Goal: Task Accomplishment & Management: Manage account settings

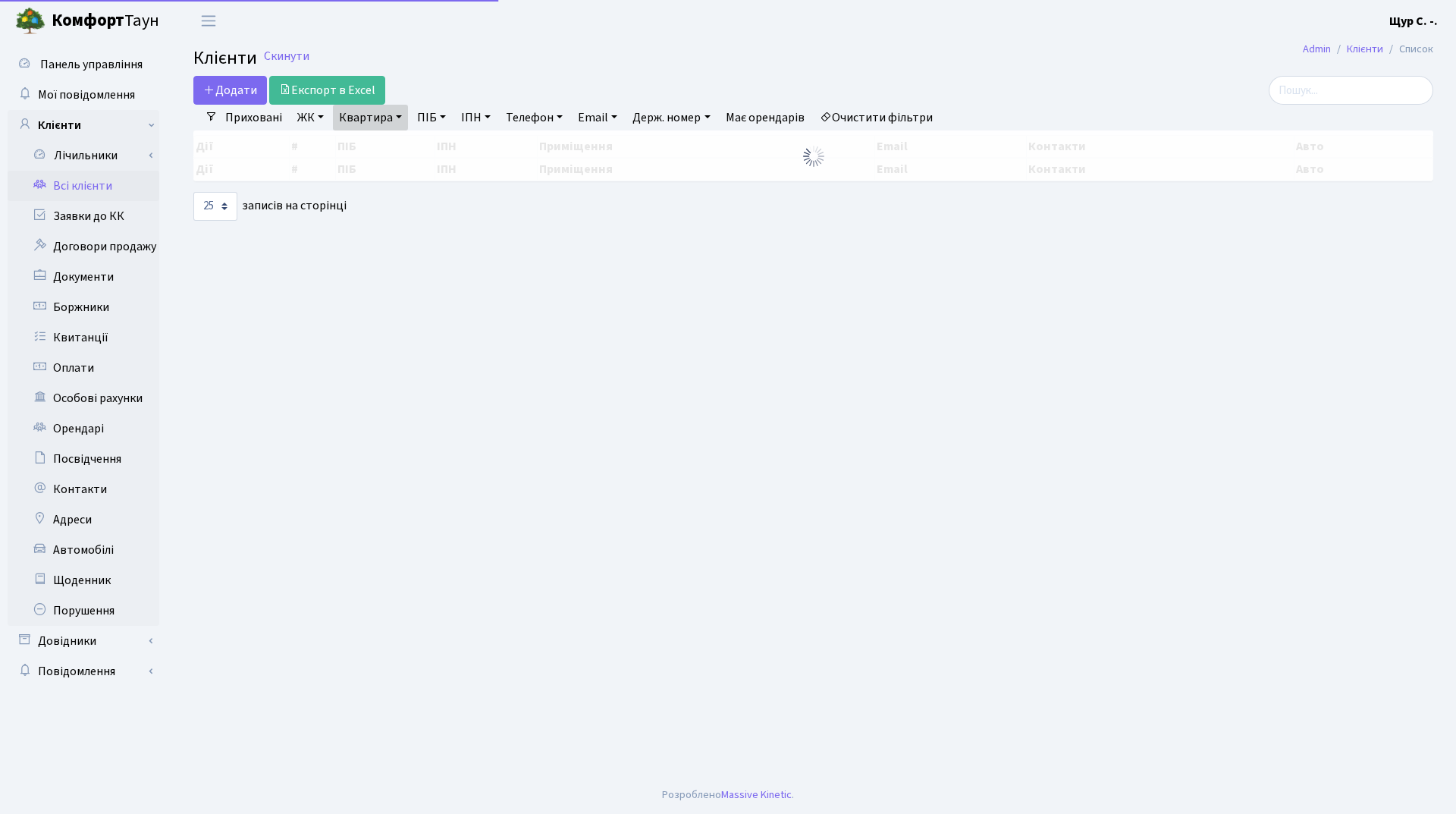
select select "25"
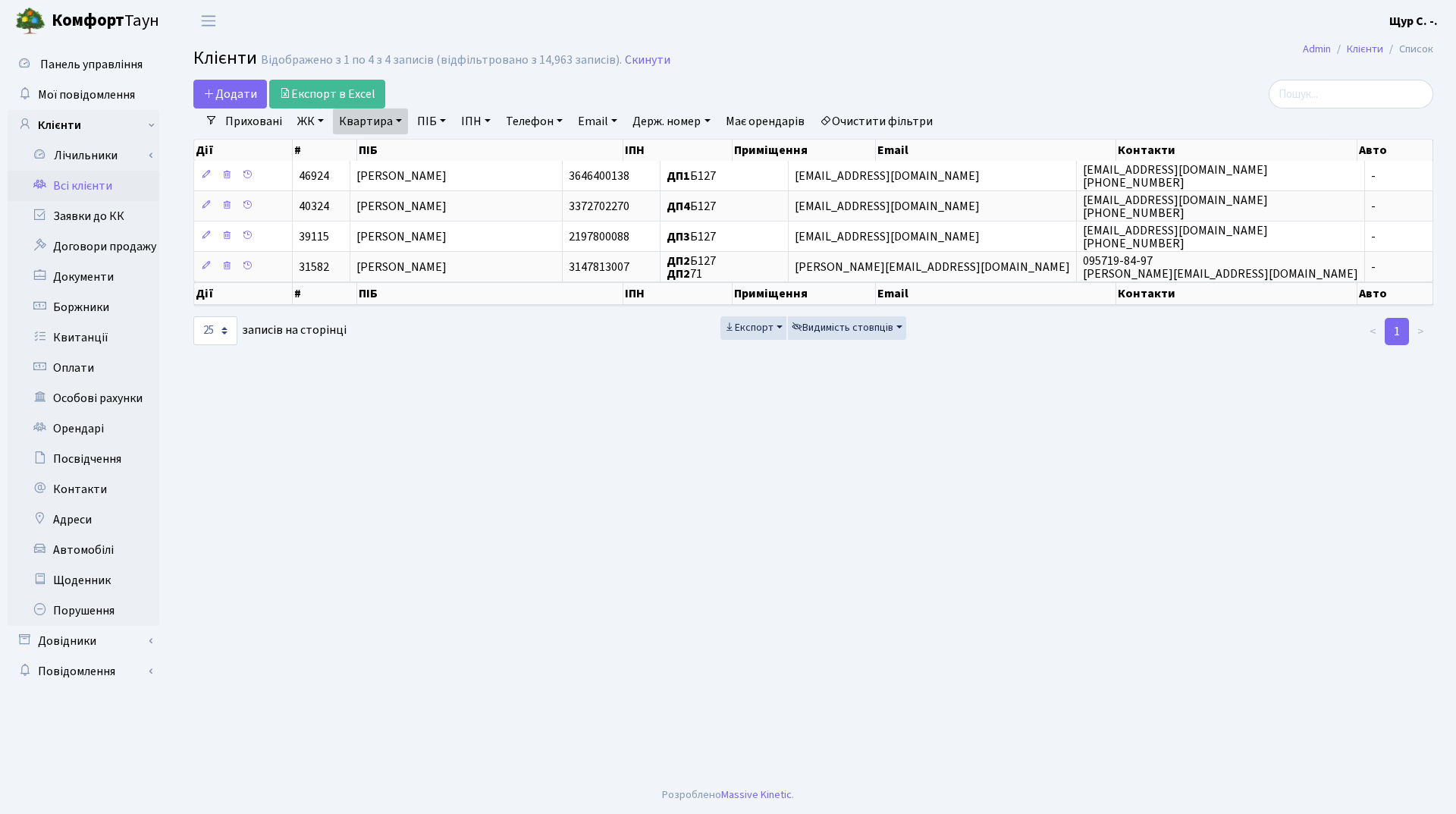
click at [399, 116] on link "Квартира" at bounding box center [370, 121] width 75 height 26
click at [389, 151] on input "б127" at bounding box center [378, 151] width 89 height 29
type input "б"
type input "375"
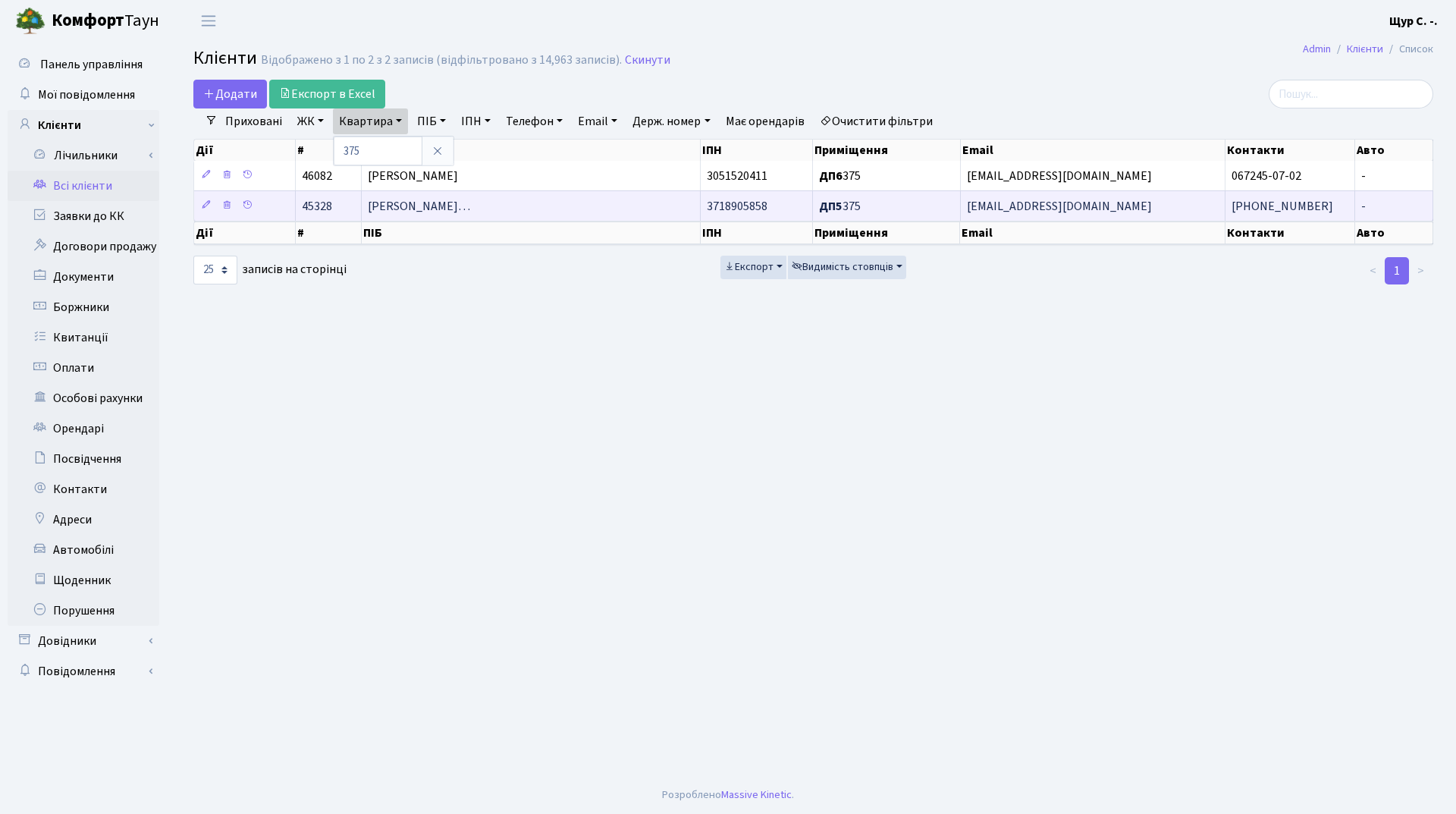
click at [410, 213] on span "Колісниченко Данило Олександрови…" at bounding box center [419, 206] width 103 height 17
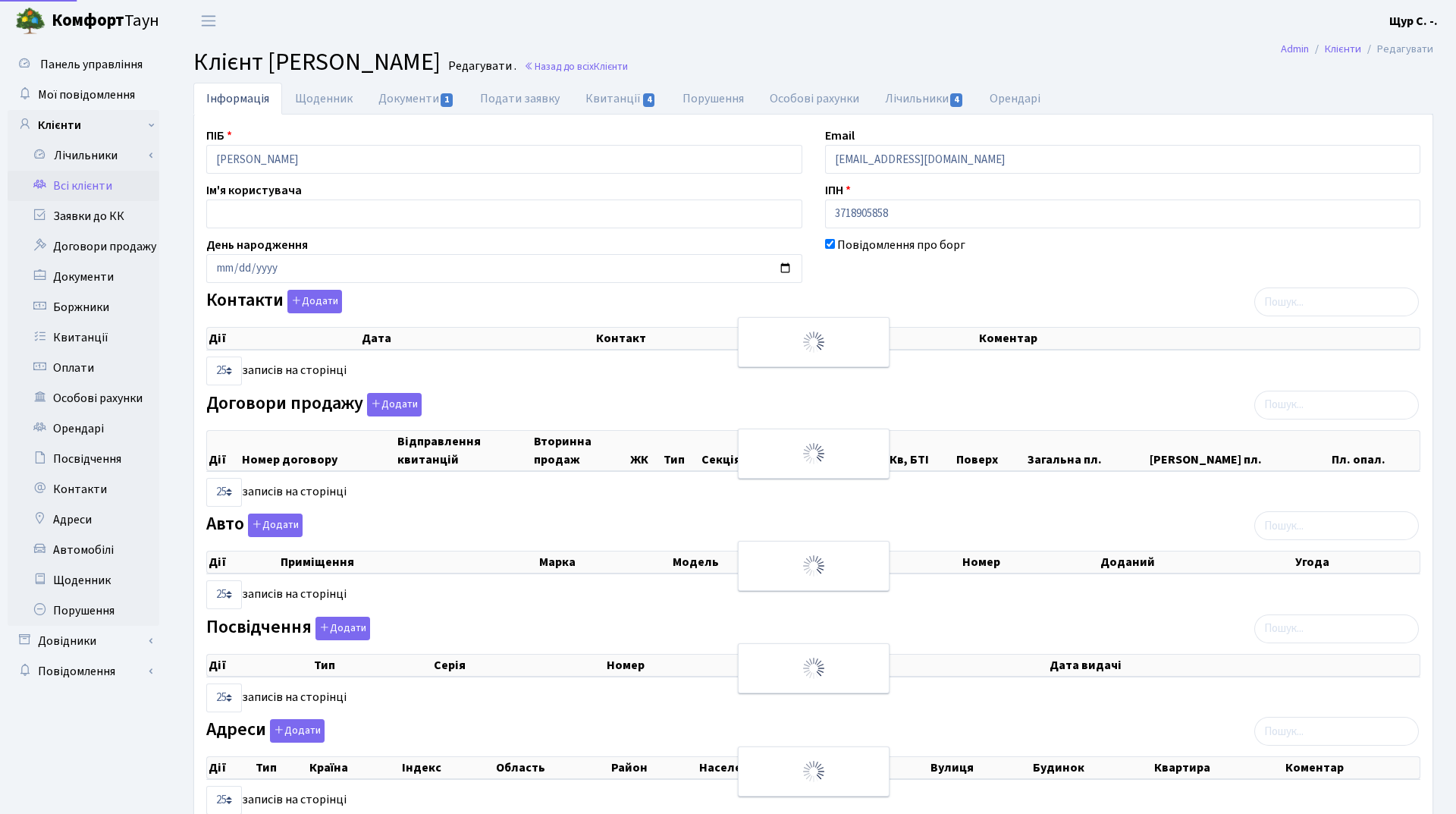
select select "25"
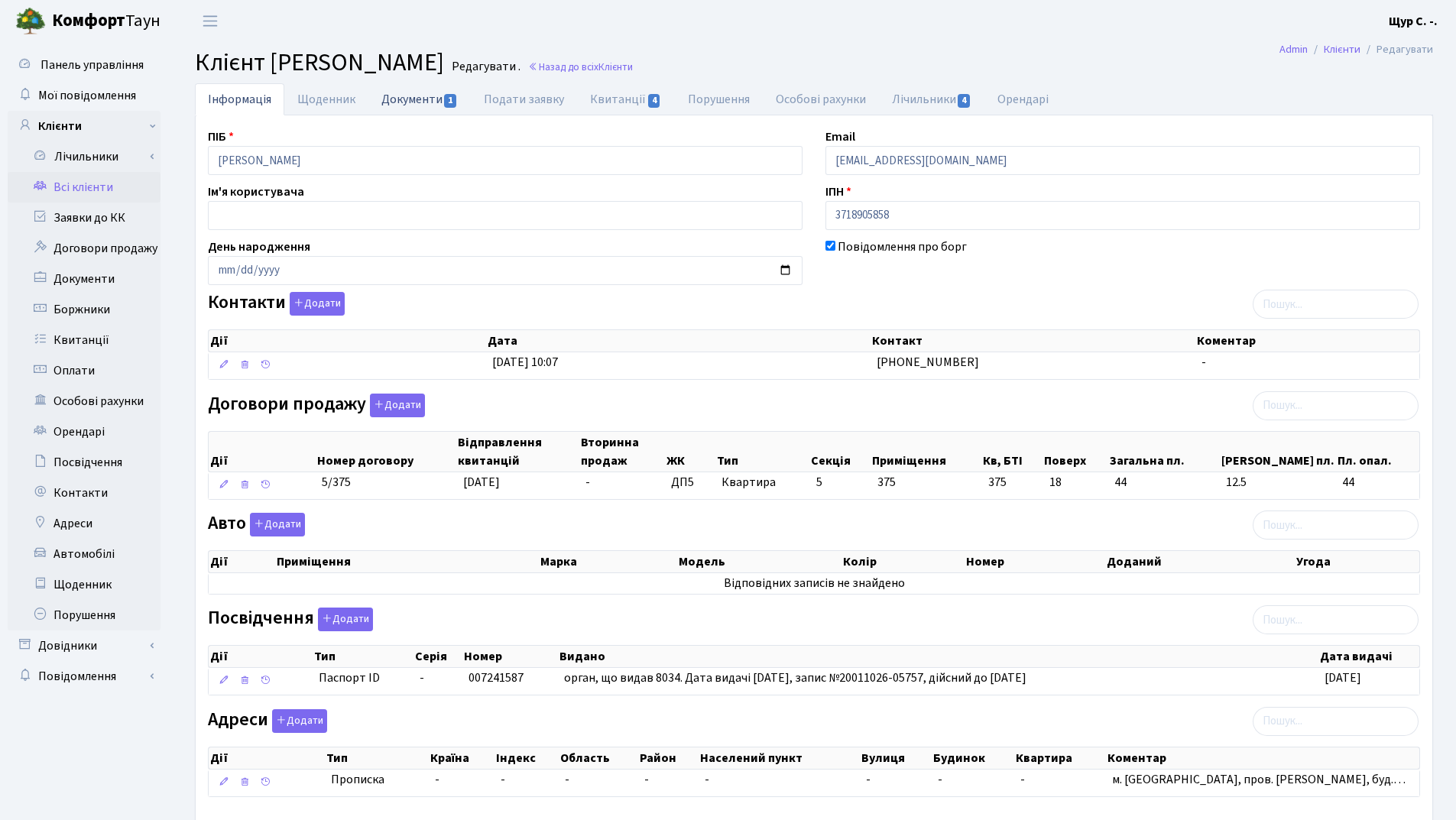
click at [421, 93] on link "Документи 1" at bounding box center [420, 99] width 103 height 31
select select "25"
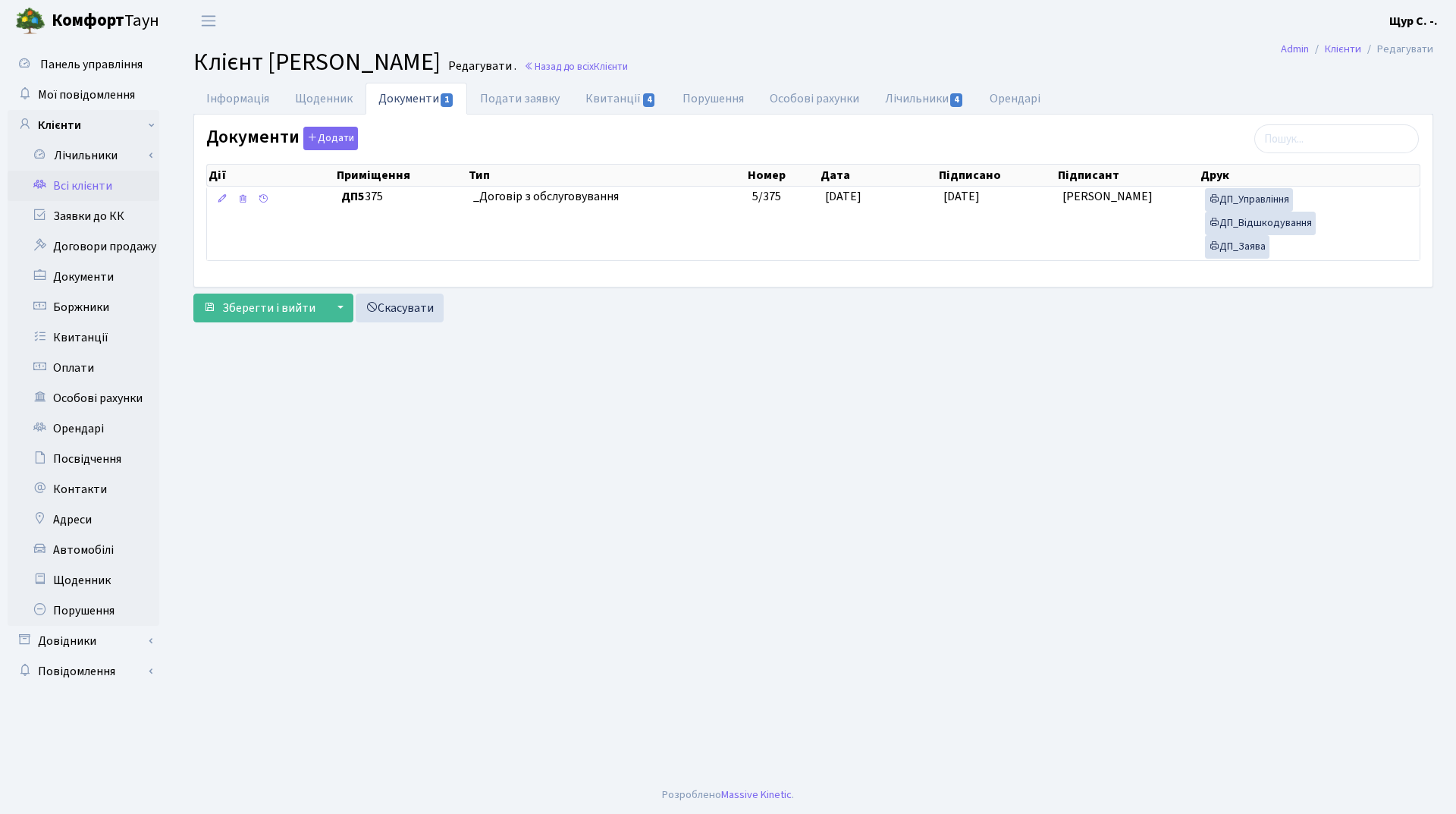
click at [115, 171] on link "Всі клієнти" at bounding box center [83, 186] width 152 height 31
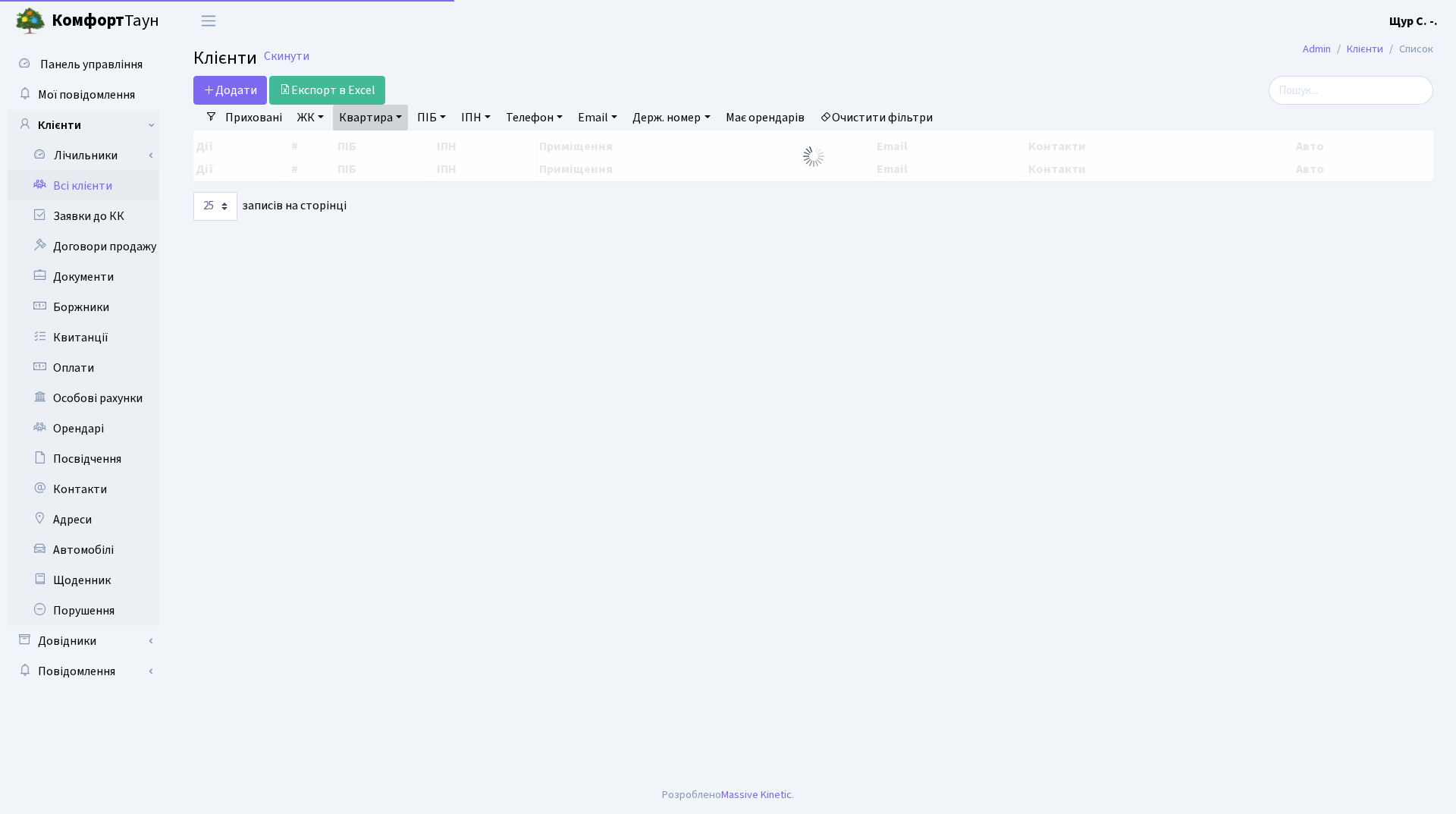
select select "25"
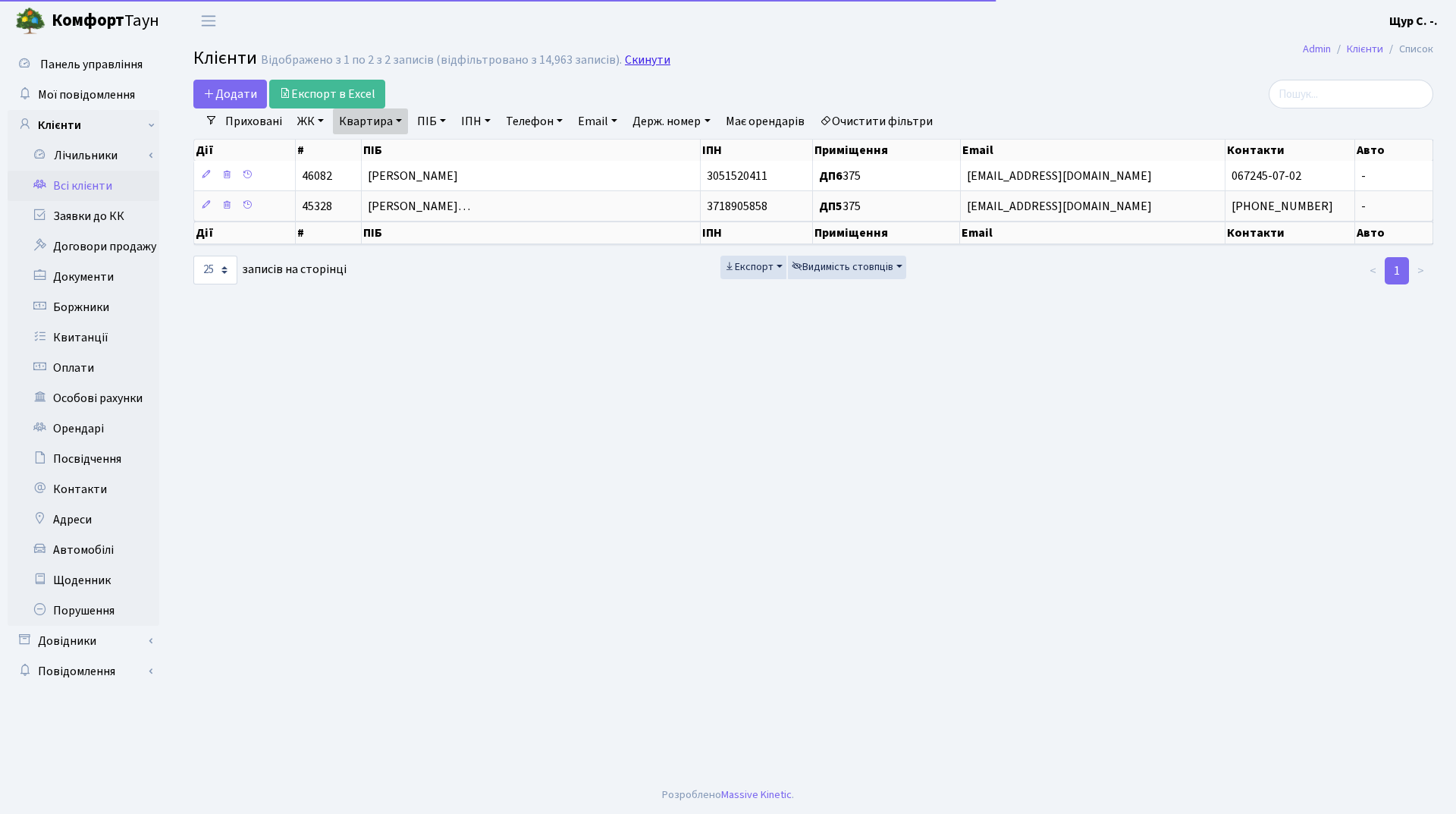
click at [652, 55] on link "Скинути" at bounding box center [648, 61] width 45 height 15
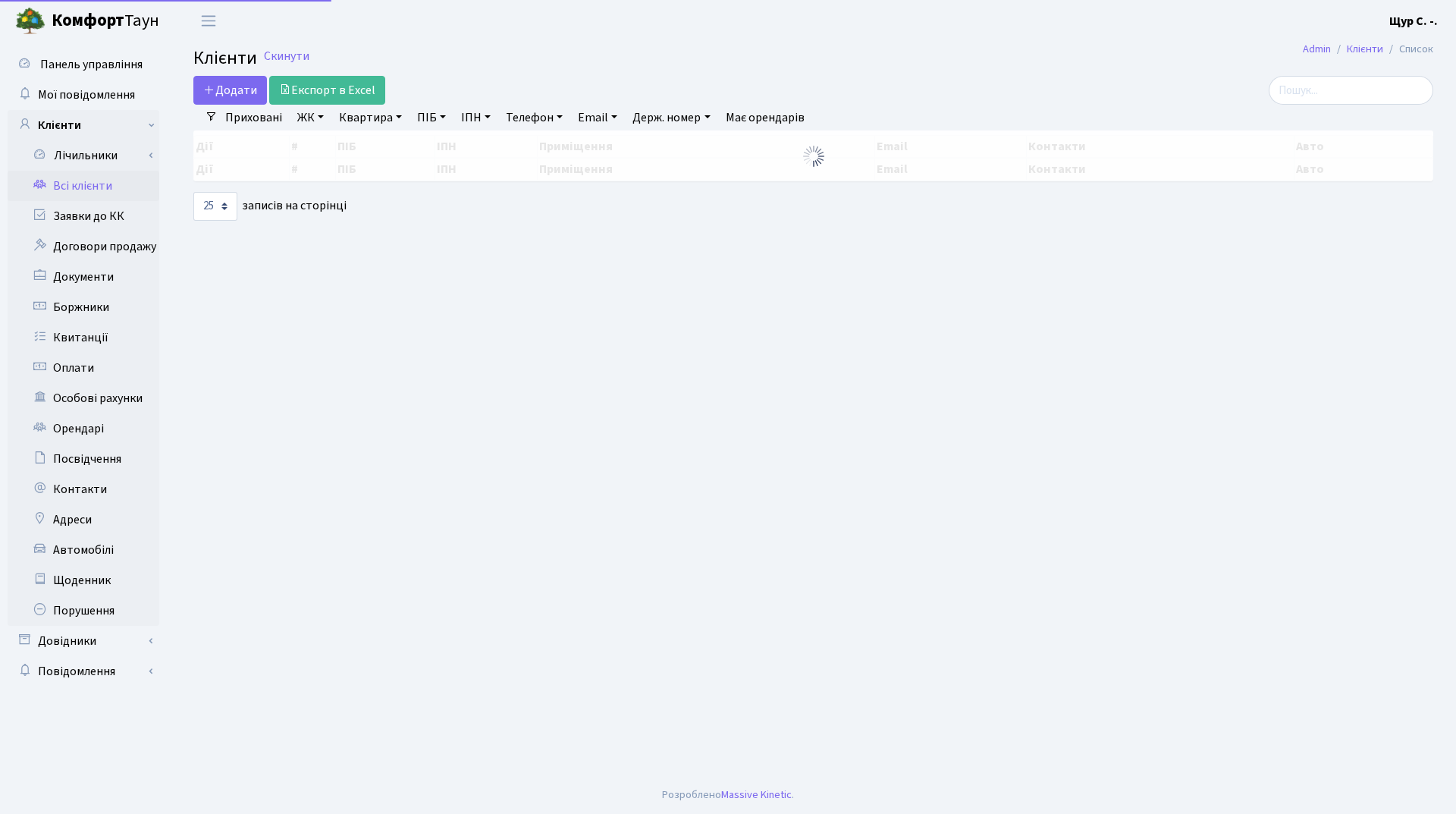
select select "25"
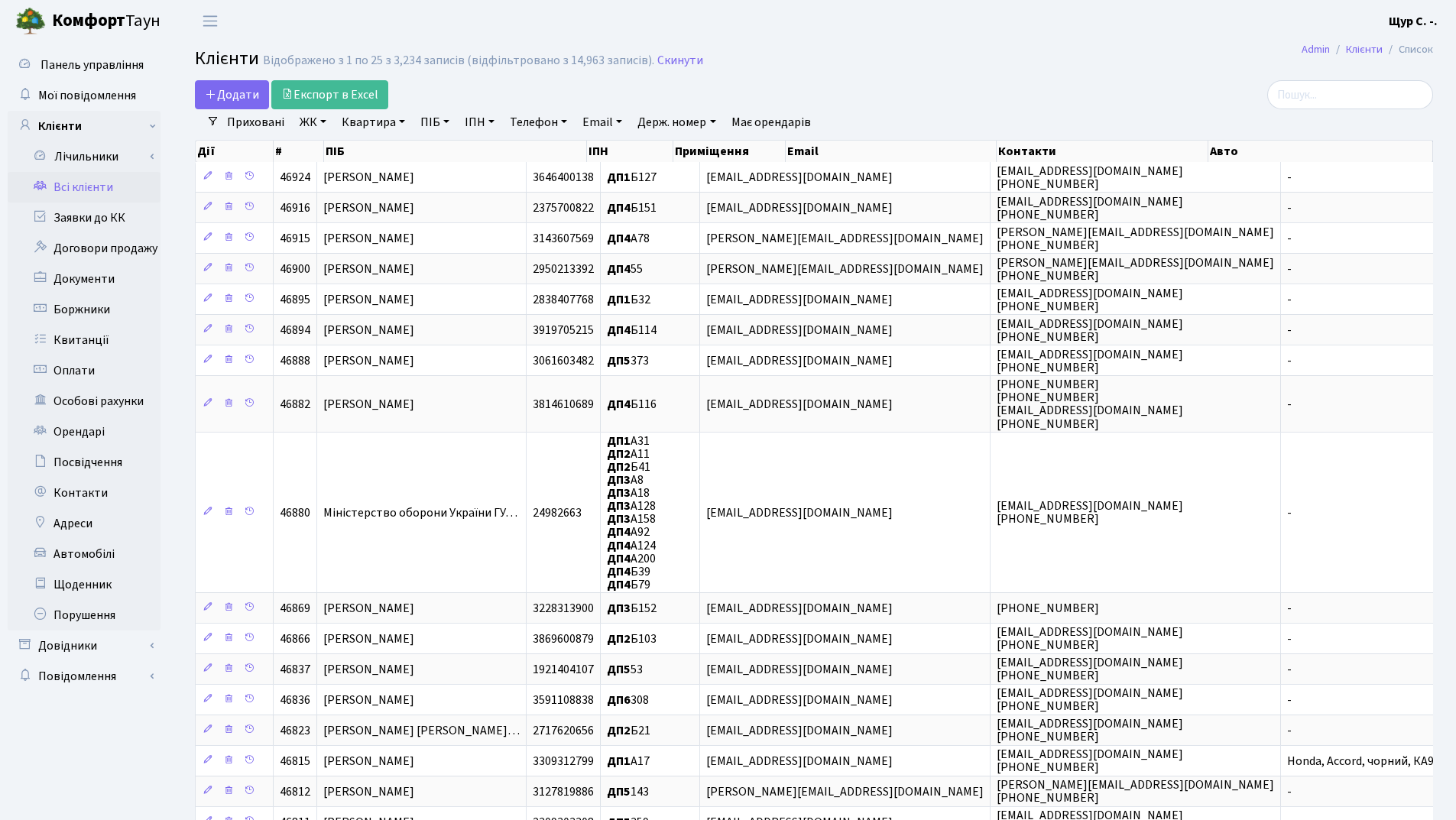
click at [374, 125] on link "Квартира" at bounding box center [373, 122] width 76 height 26
type input "289"
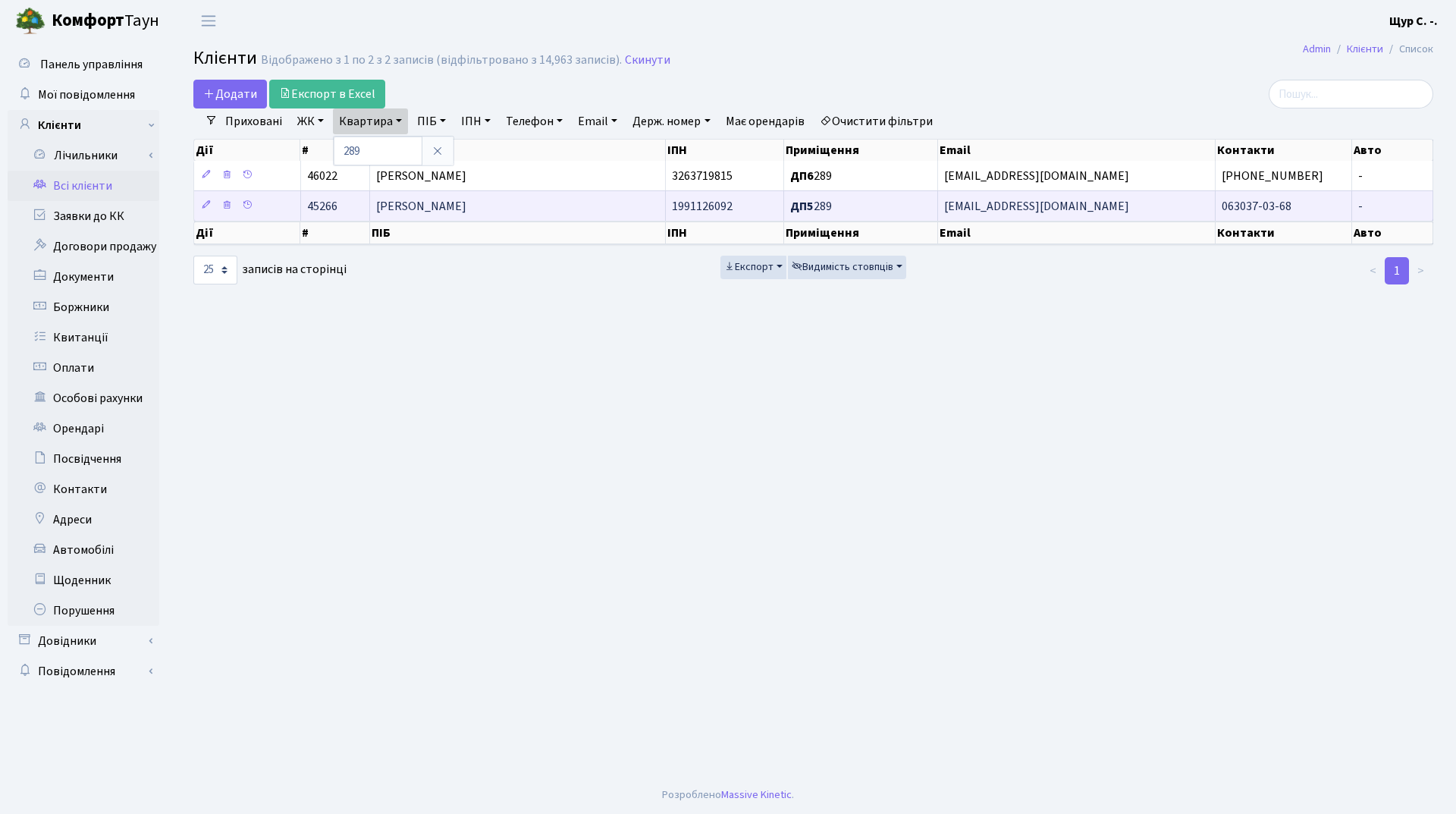
click at [518, 194] on td "[PERSON_NAME]" at bounding box center [518, 205] width 297 height 31
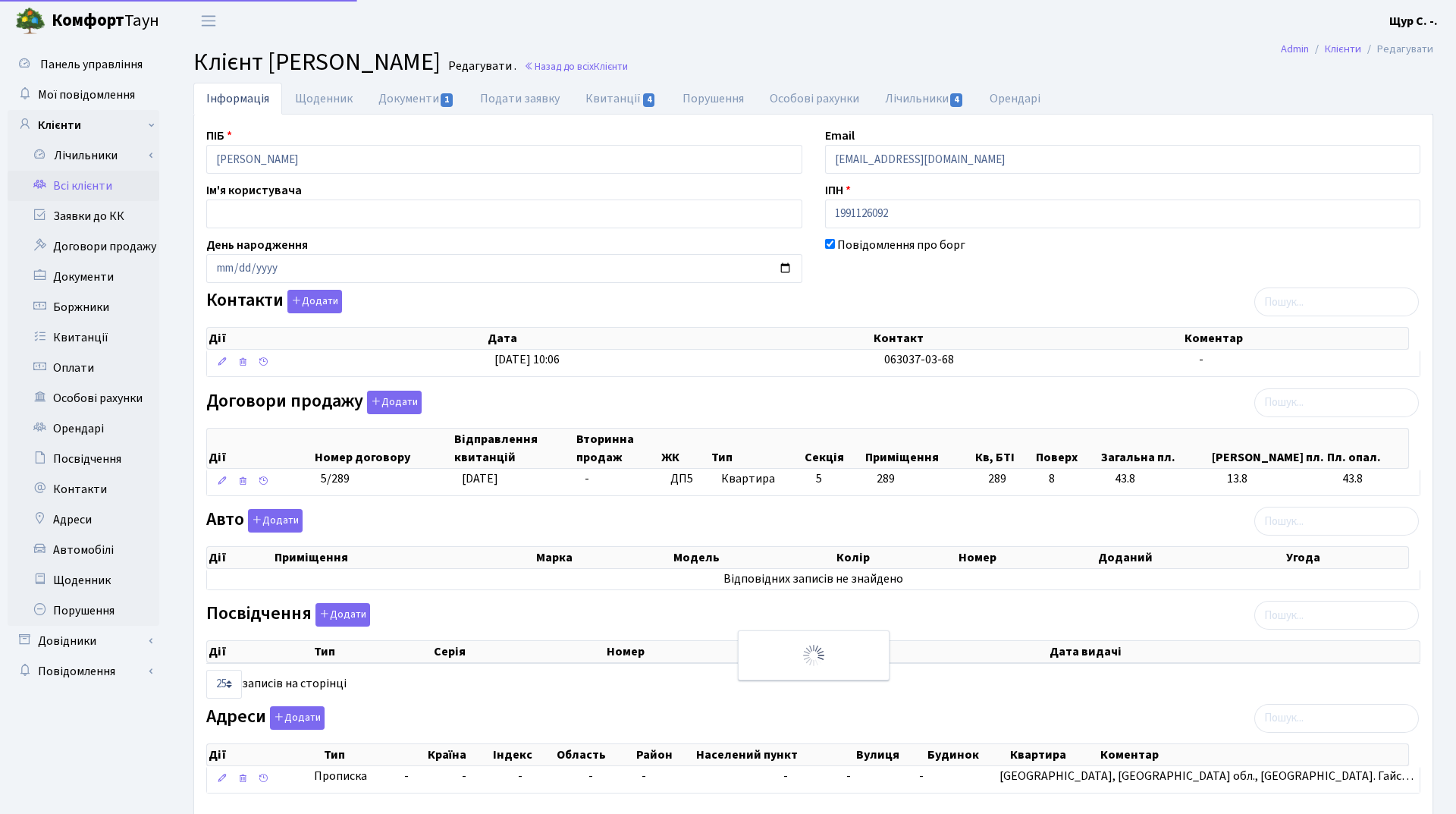
select select "25"
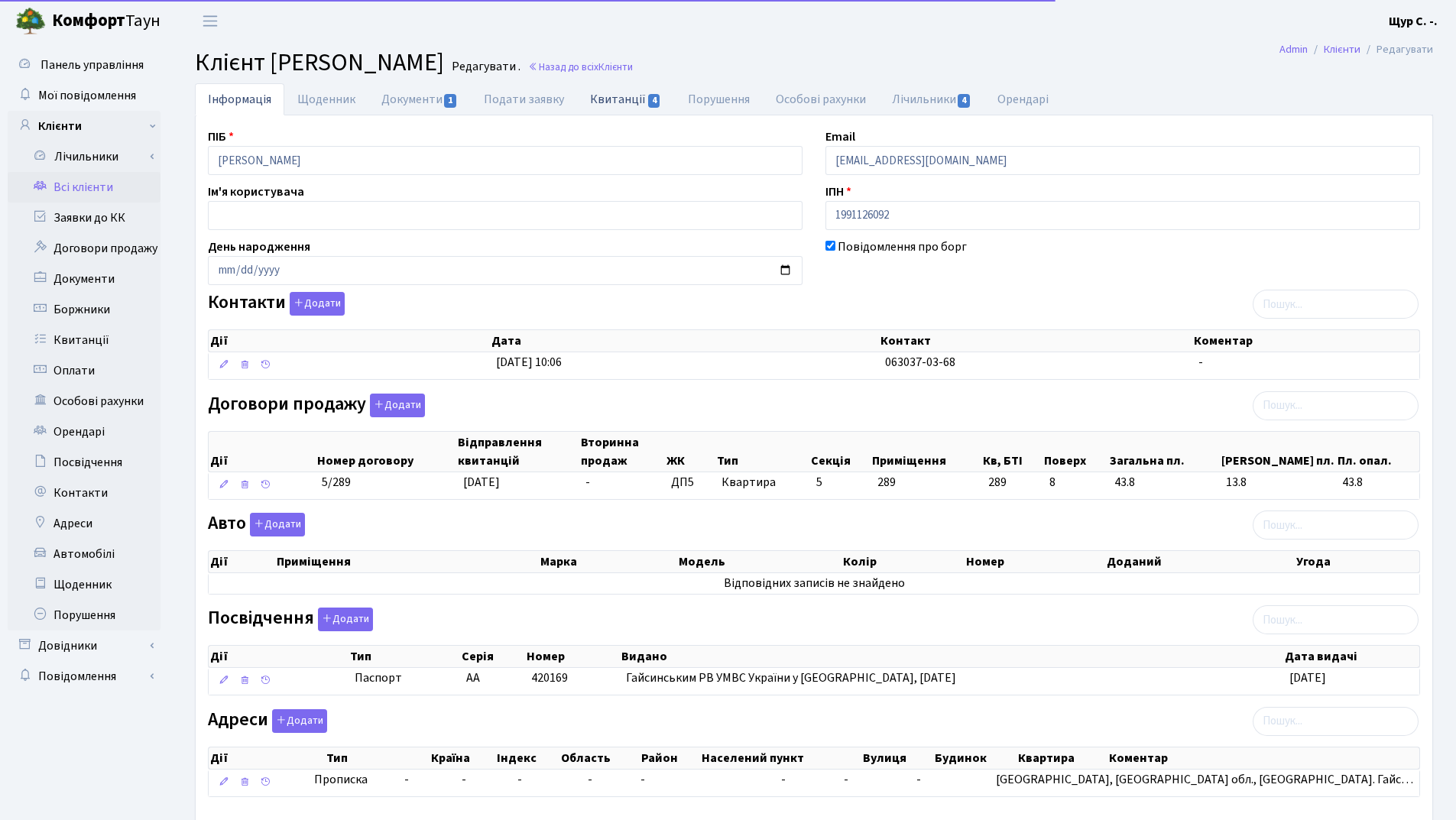
click at [608, 102] on link "Квитанції 4" at bounding box center [625, 99] width 97 height 31
select select "25"
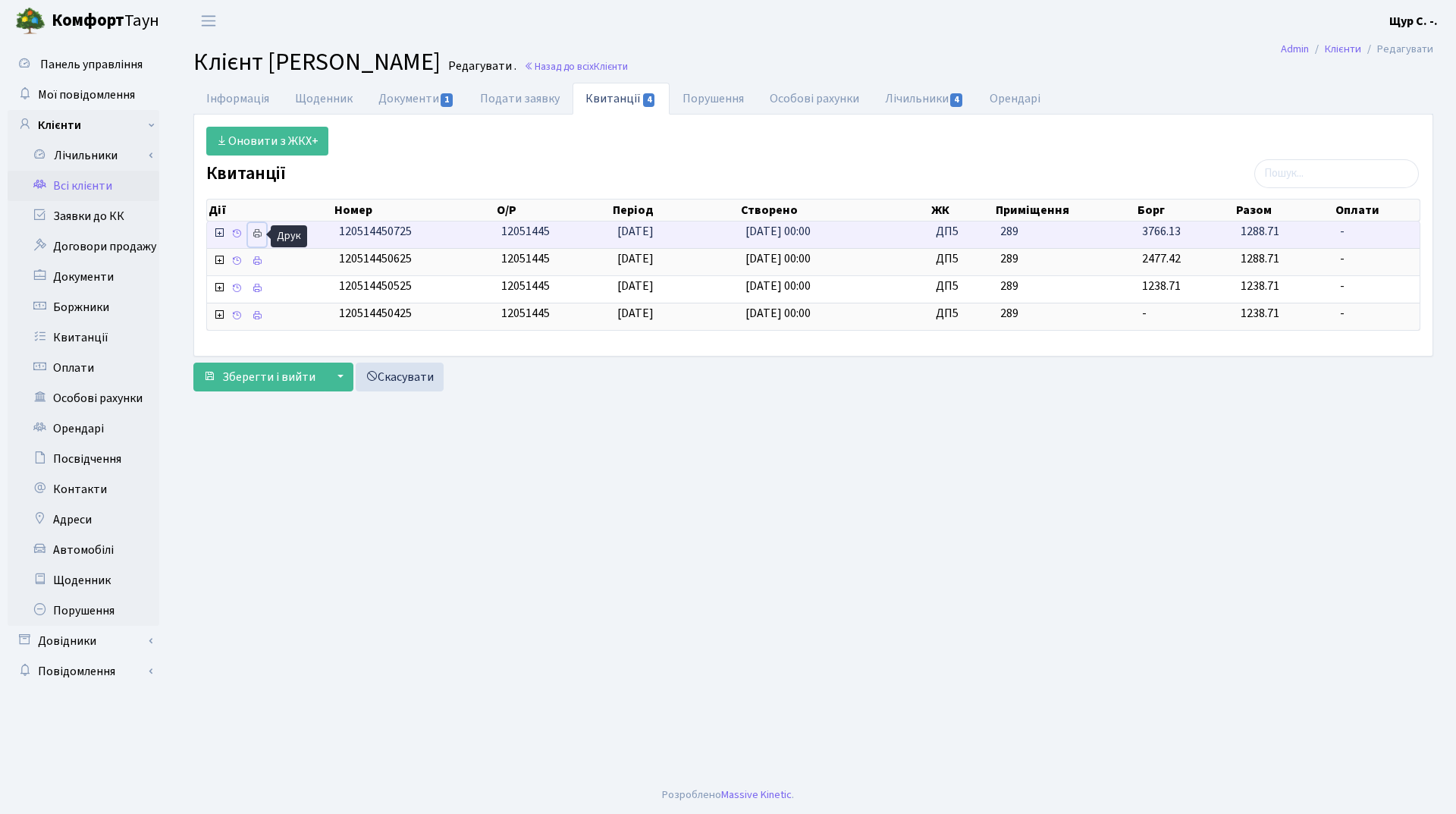
click at [252, 234] on icon at bounding box center [256, 233] width 11 height 11
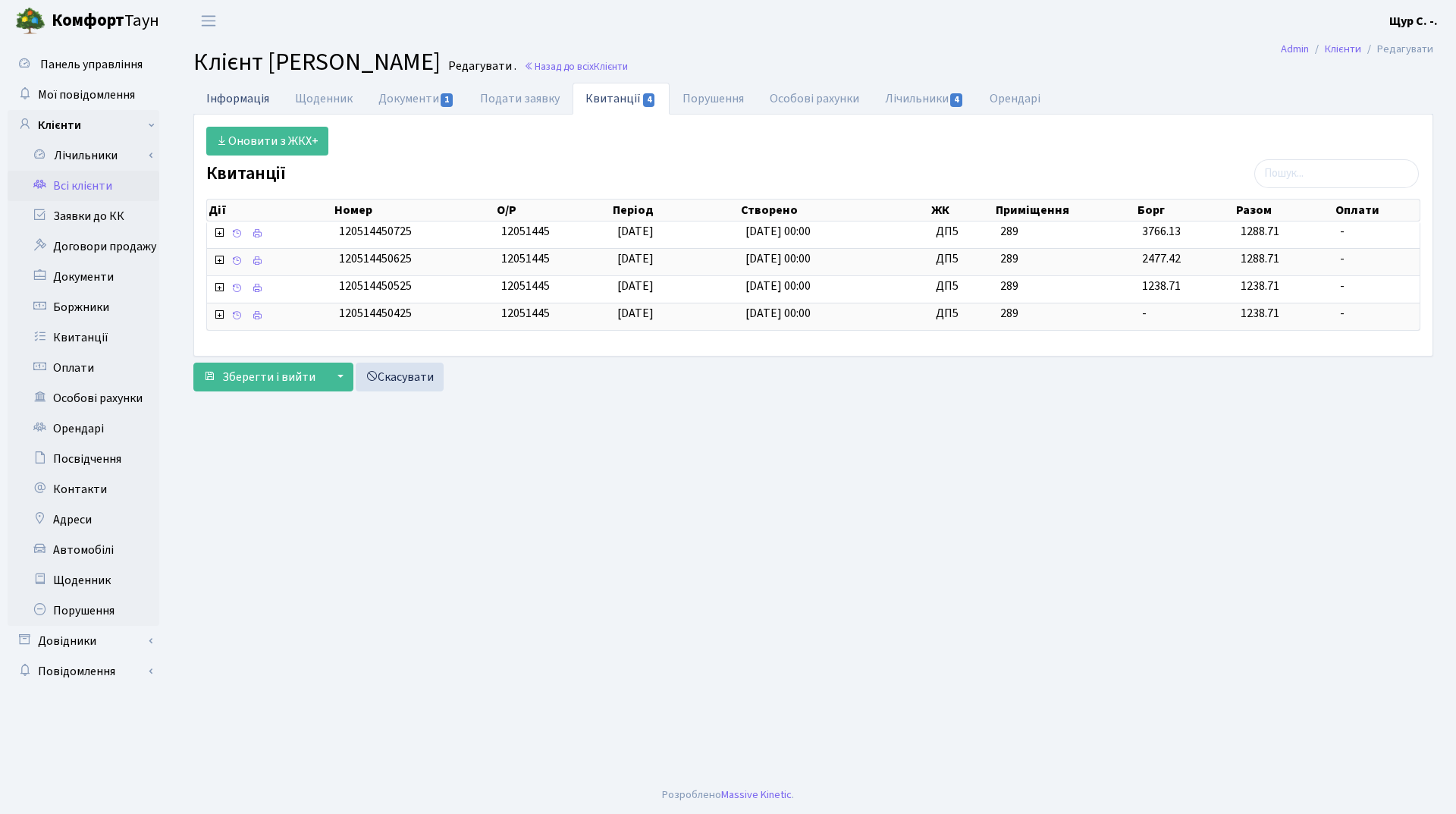
click at [238, 100] on link "Інформація" at bounding box center [238, 98] width 89 height 31
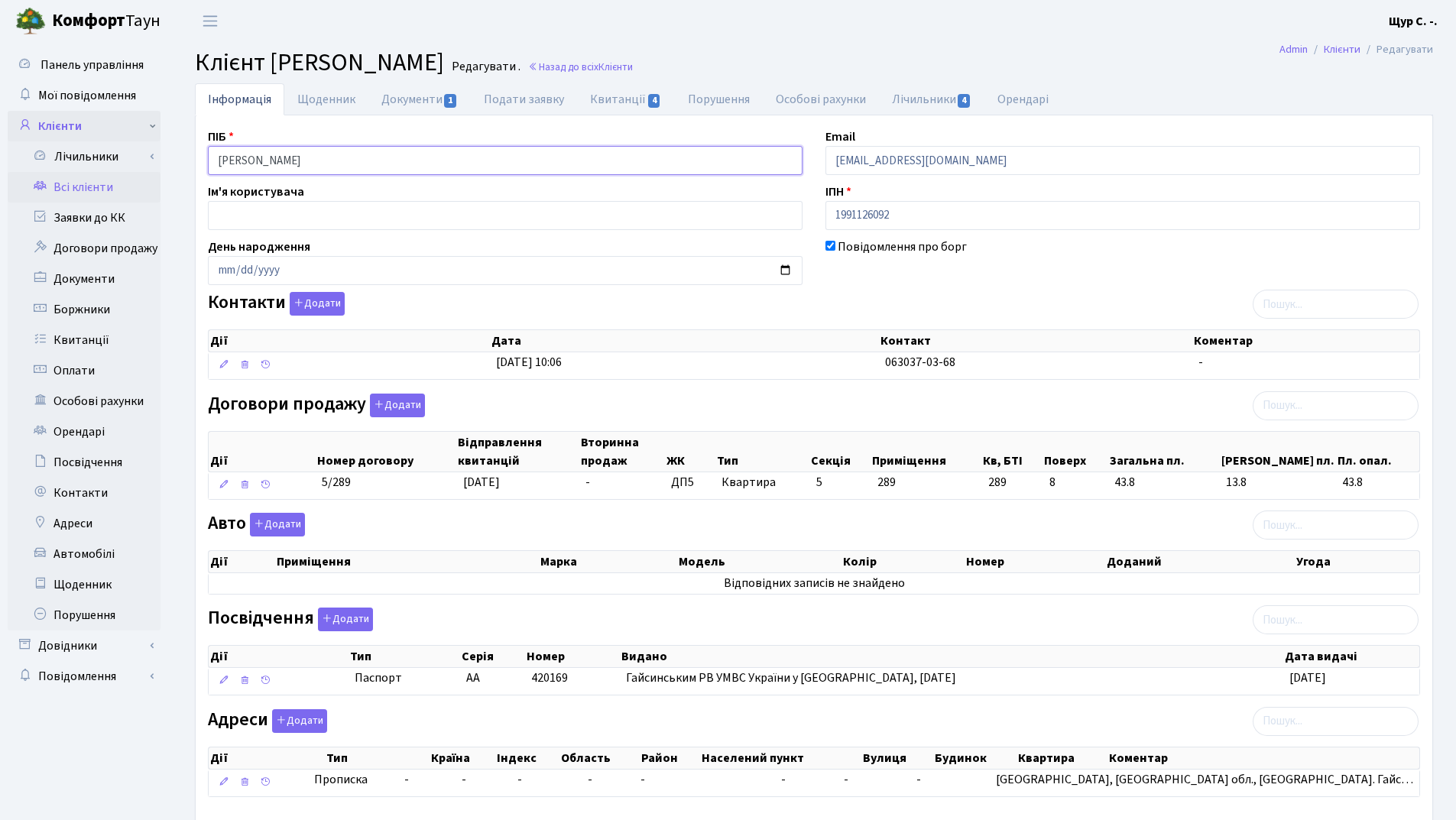
drag, startPoint x: 347, startPoint y: 158, endPoint x: 132, endPoint y: 134, distance: 216.3
click at [132, 134] on div "Панель управління Мої повідомлення Клієнти Лічильники Повірки" at bounding box center [728, 454] width 1456 height 823
click at [842, 37] on header "Комфорт Таун Щур С. -. Мій обліковий запис Вийти" at bounding box center [728, 21] width 1456 height 42
click at [423, 95] on link "Документи 1" at bounding box center [420, 99] width 103 height 31
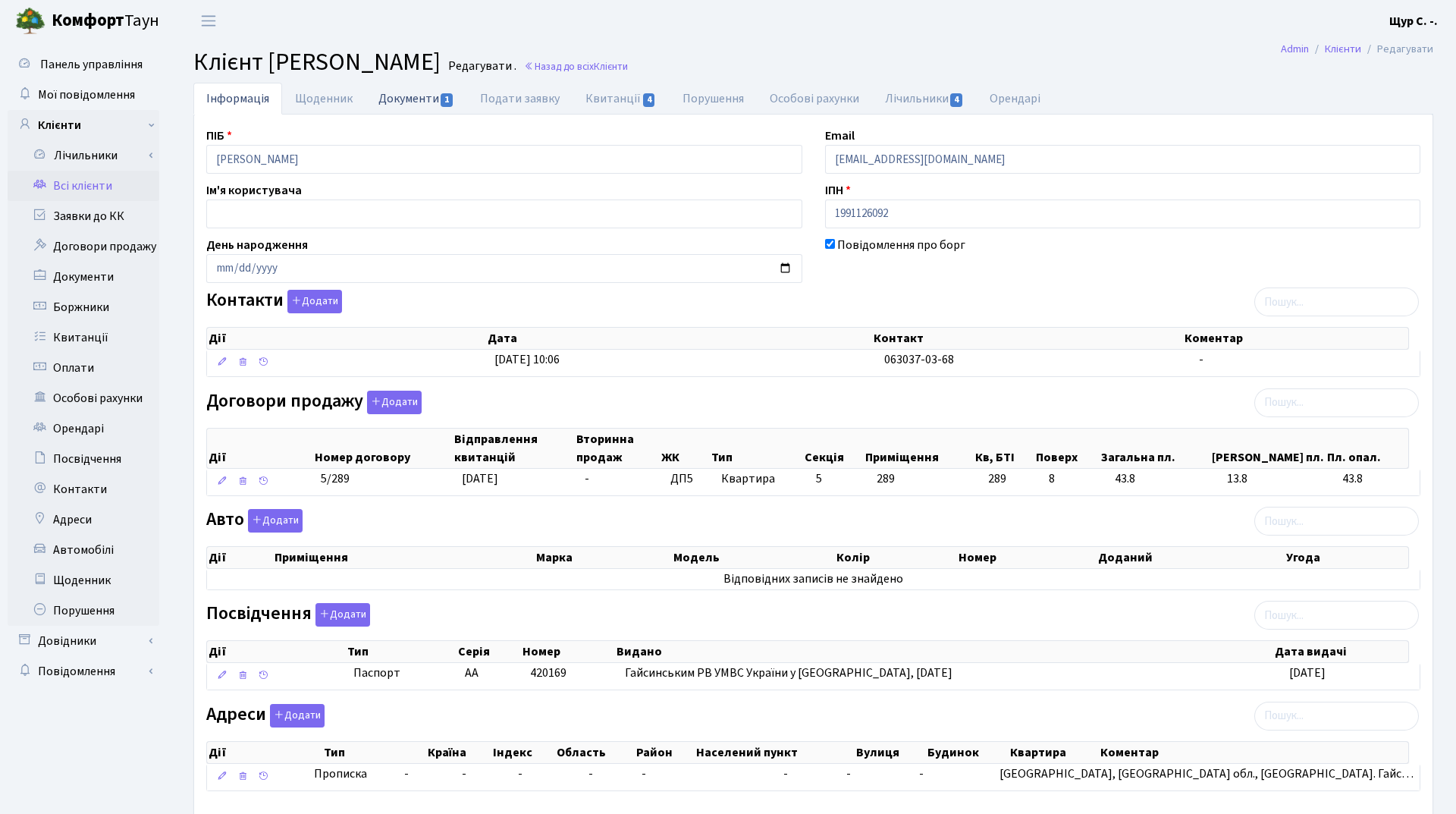
select select "25"
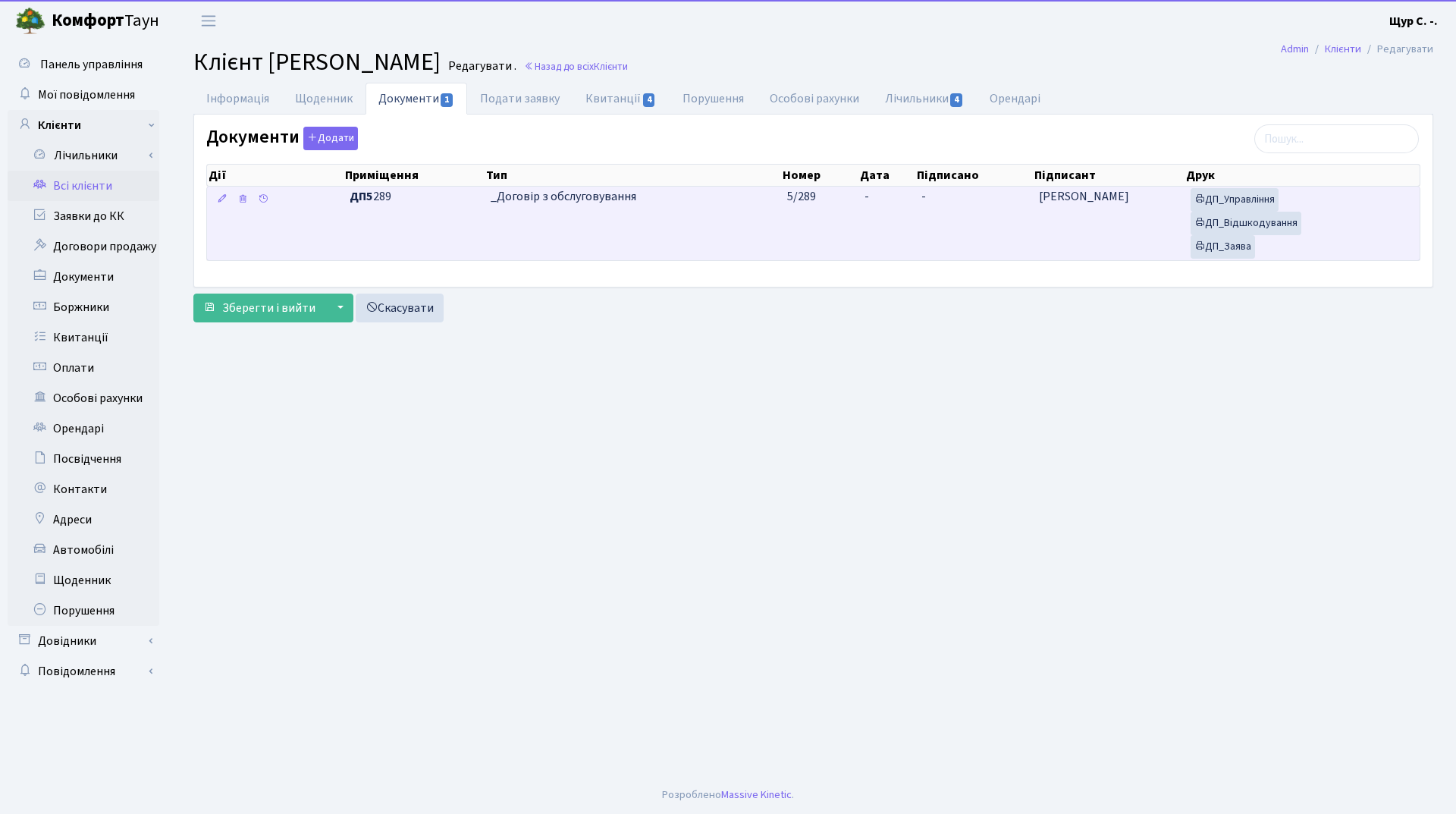
click at [545, 233] on td "_Договір з обслуговування" at bounding box center [633, 223] width 298 height 74
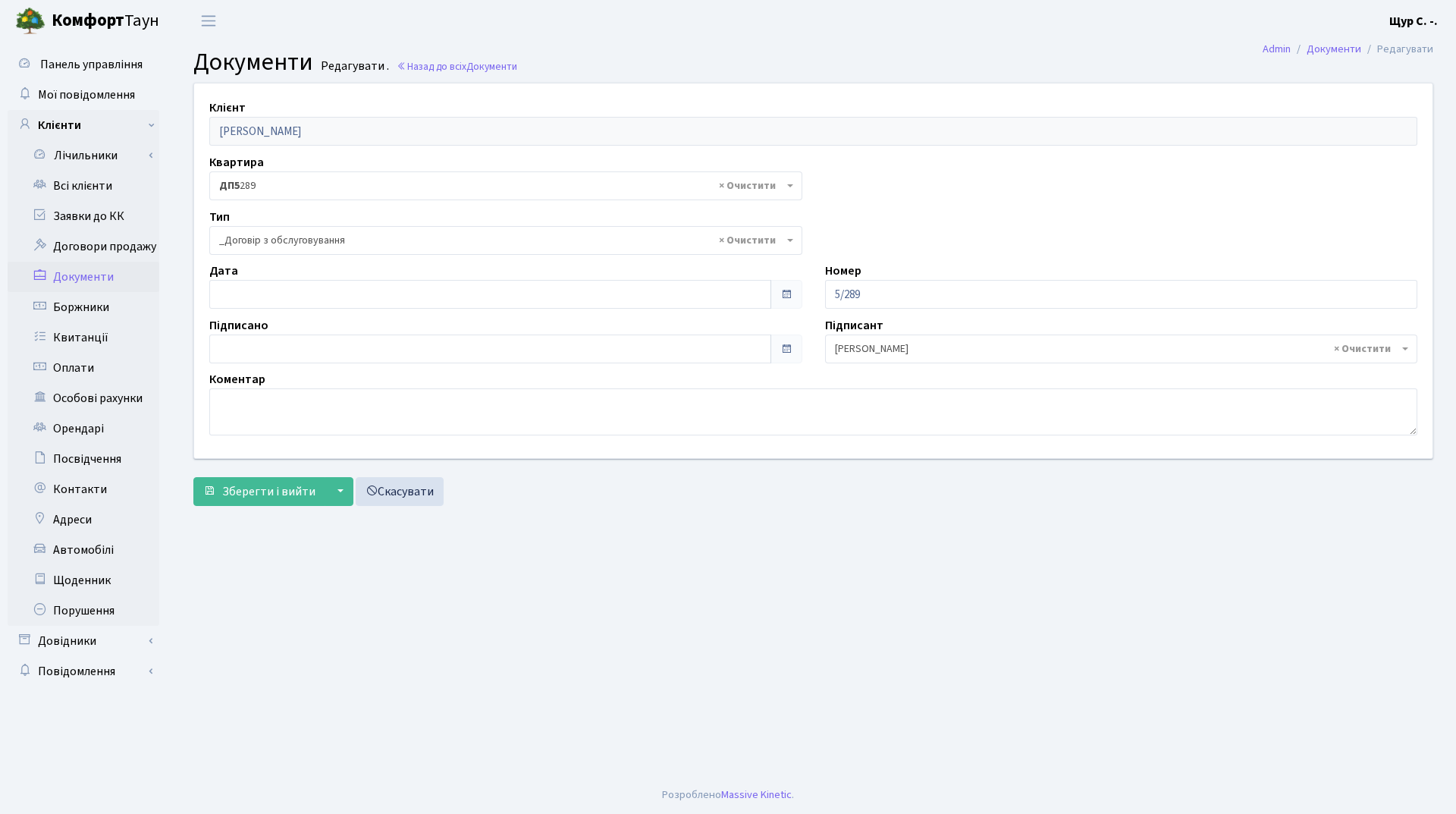
select select "289"
type input "01.09.2025"
click at [371, 300] on input "01.09.2025" at bounding box center [490, 294] width 562 height 29
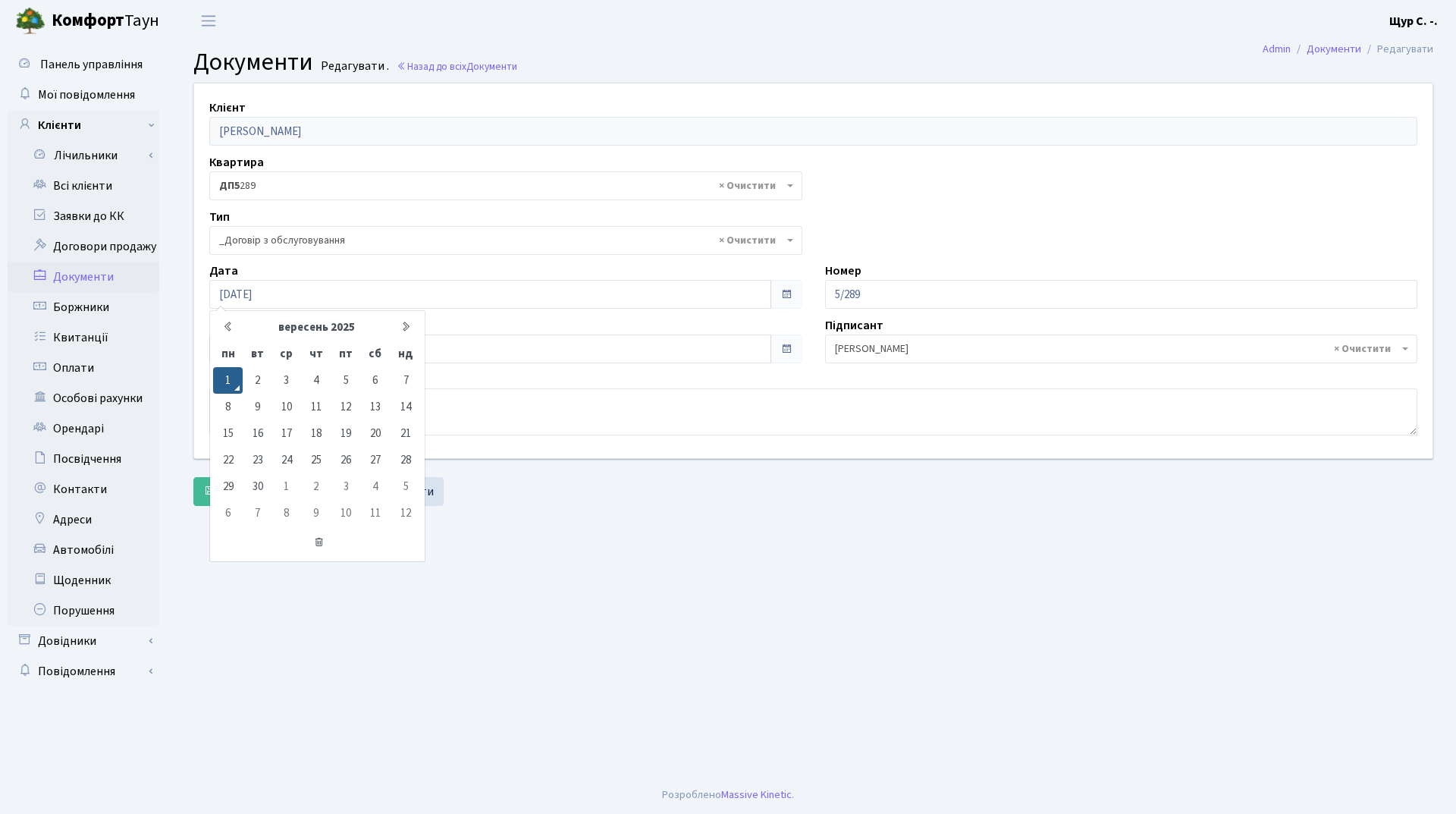
click at [584, 559] on main "Admin Документи Редагувати Документи Редагувати . Назад до всіх Документи Клієн…" at bounding box center [813, 409] width 1285 height 734
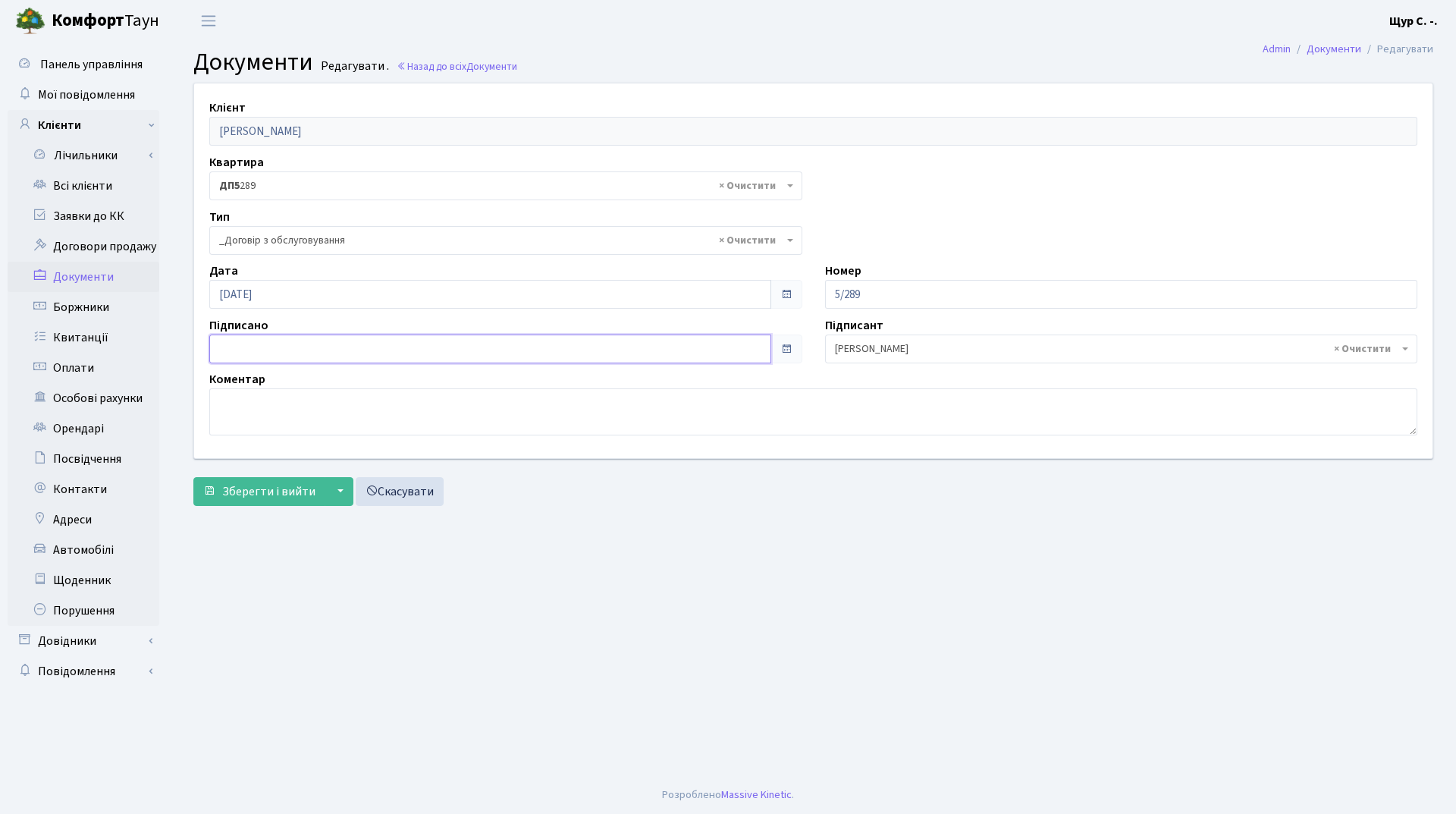
type input "01.09.2025"
click at [420, 343] on input "[DATE]" at bounding box center [490, 349] width 562 height 29
click at [544, 567] on main "Admin Документи Редагувати Документи Редагувати . Назад до всіх Документи Клієн…" at bounding box center [813, 409] width 1285 height 734
click at [251, 496] on span "Зберегти і вийти" at bounding box center [268, 491] width 93 height 17
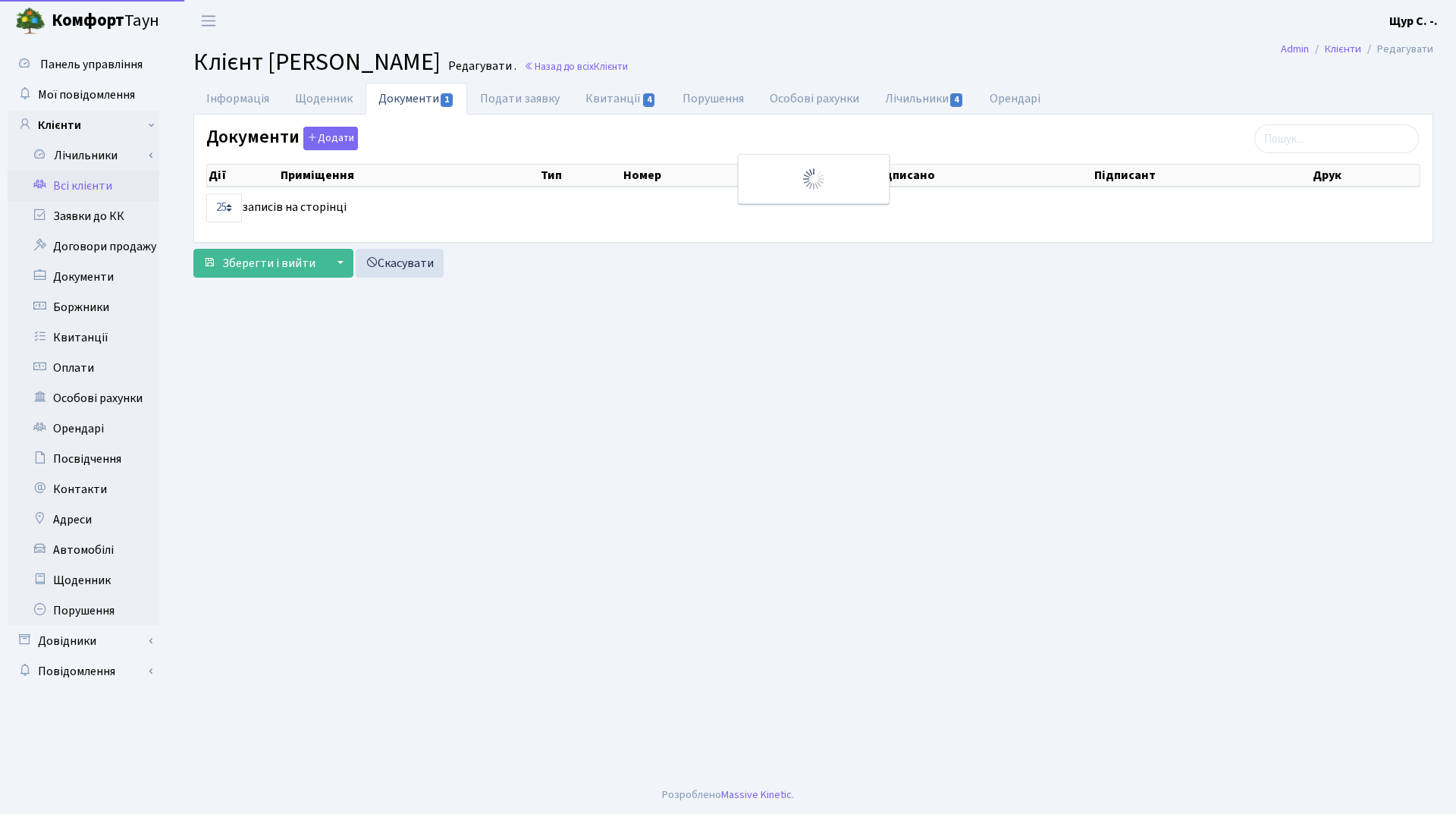
select select "25"
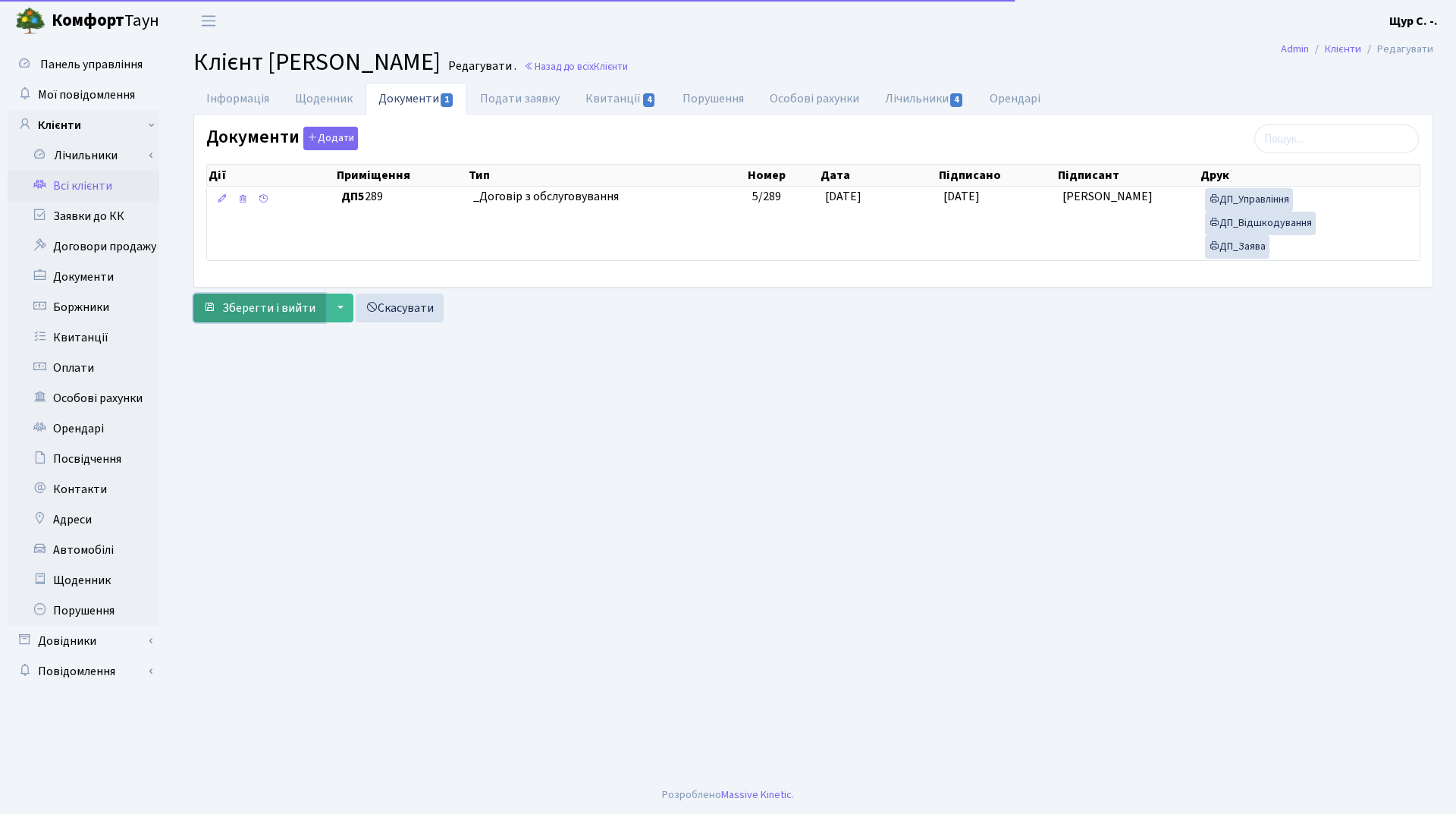
click at [232, 310] on span "Зберегти і вийти" at bounding box center [268, 308] width 93 height 17
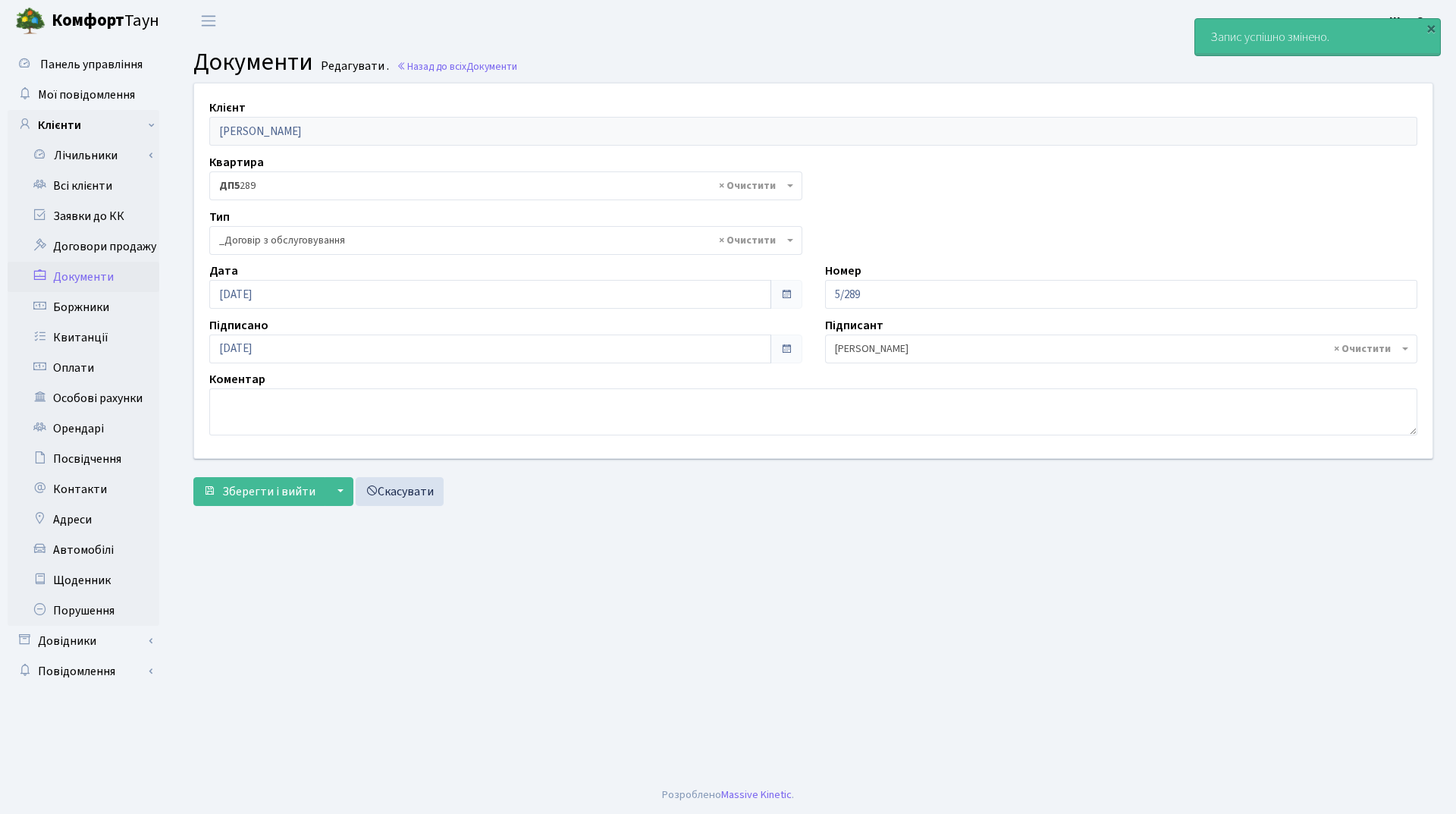
select select "289"
click at [121, 194] on link "Всі клієнти" at bounding box center [83, 186] width 152 height 31
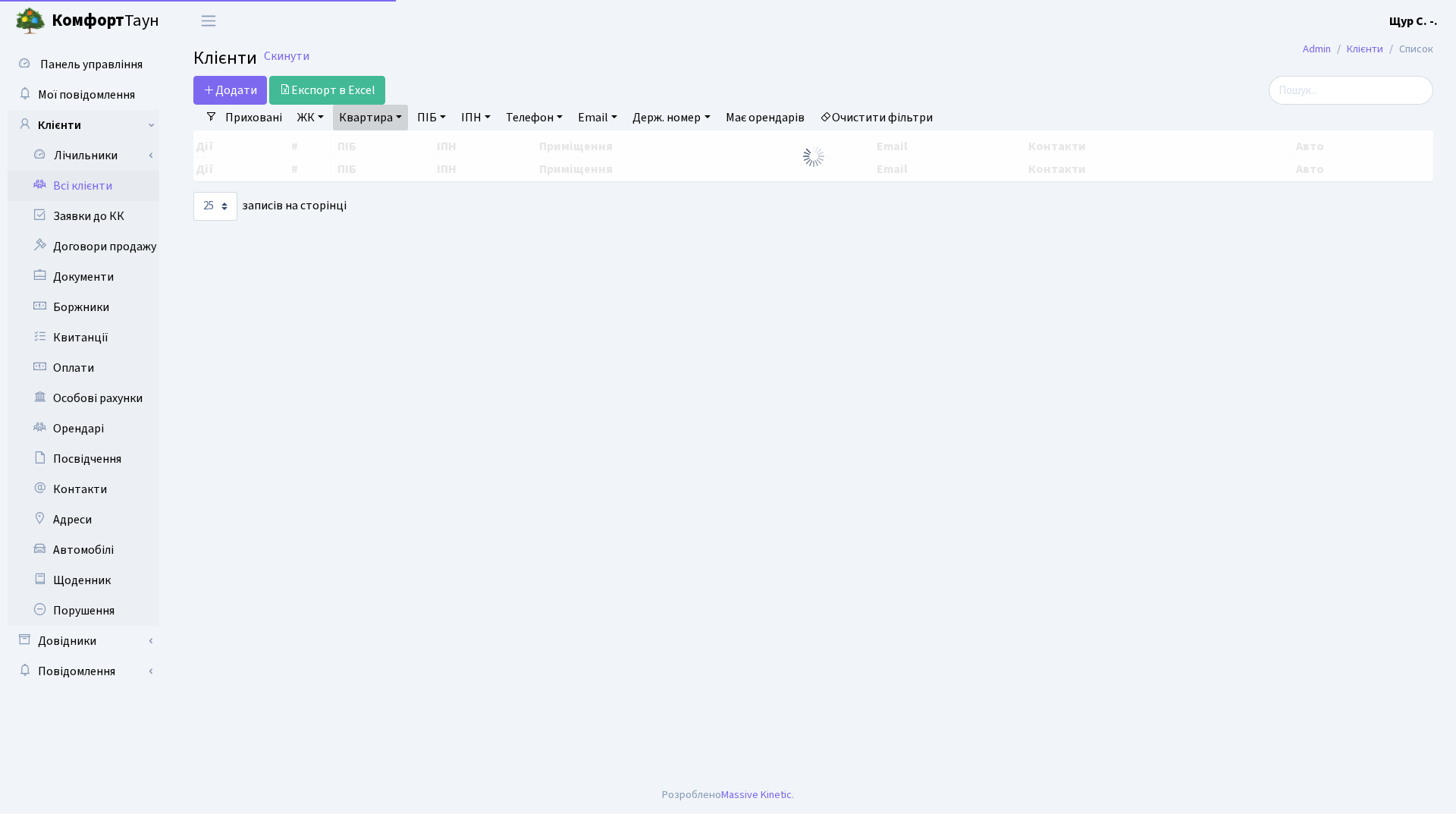
select select "25"
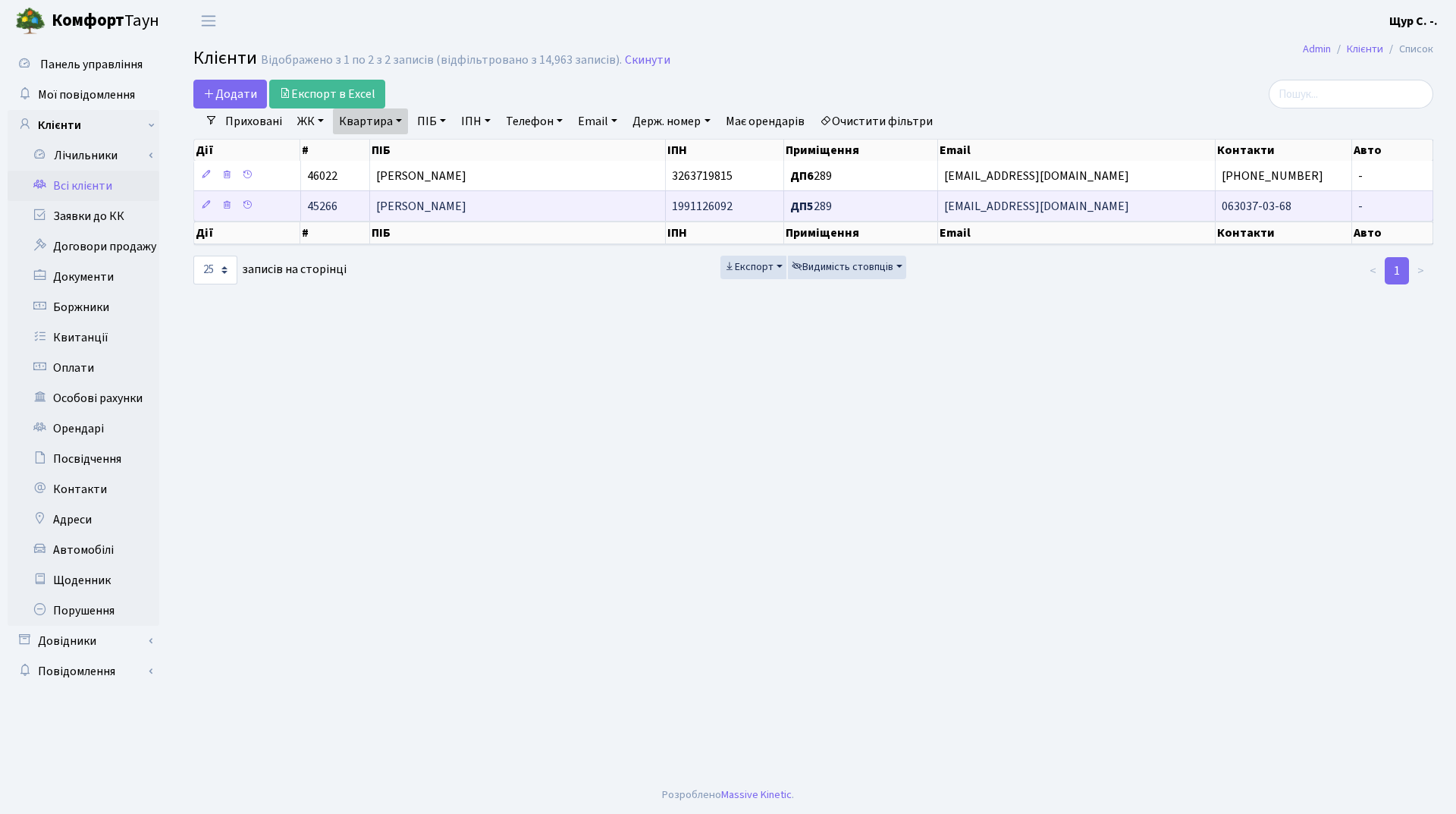
click at [529, 202] on td "[PERSON_NAME]" at bounding box center [518, 205] width 297 height 31
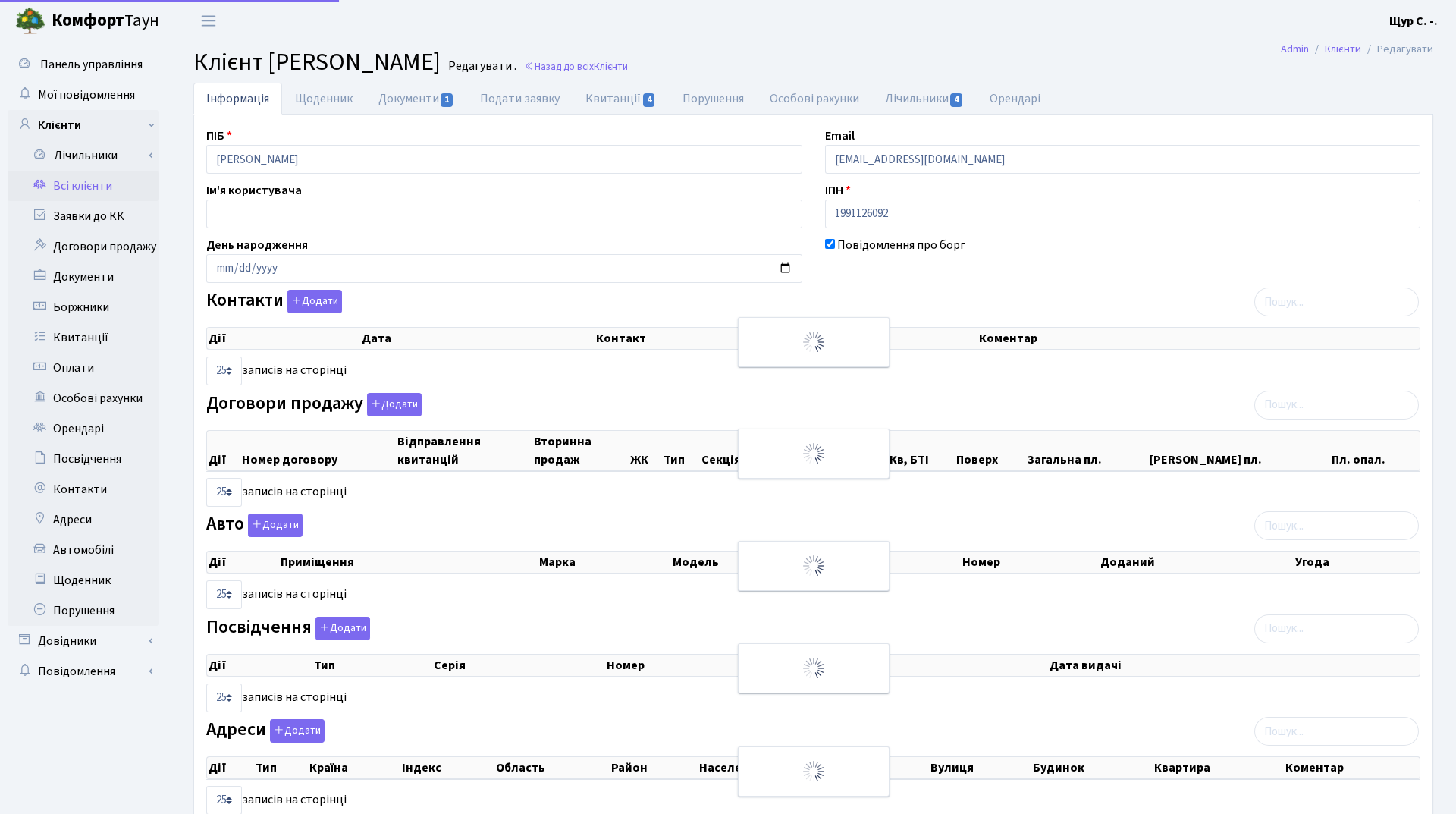
select select "25"
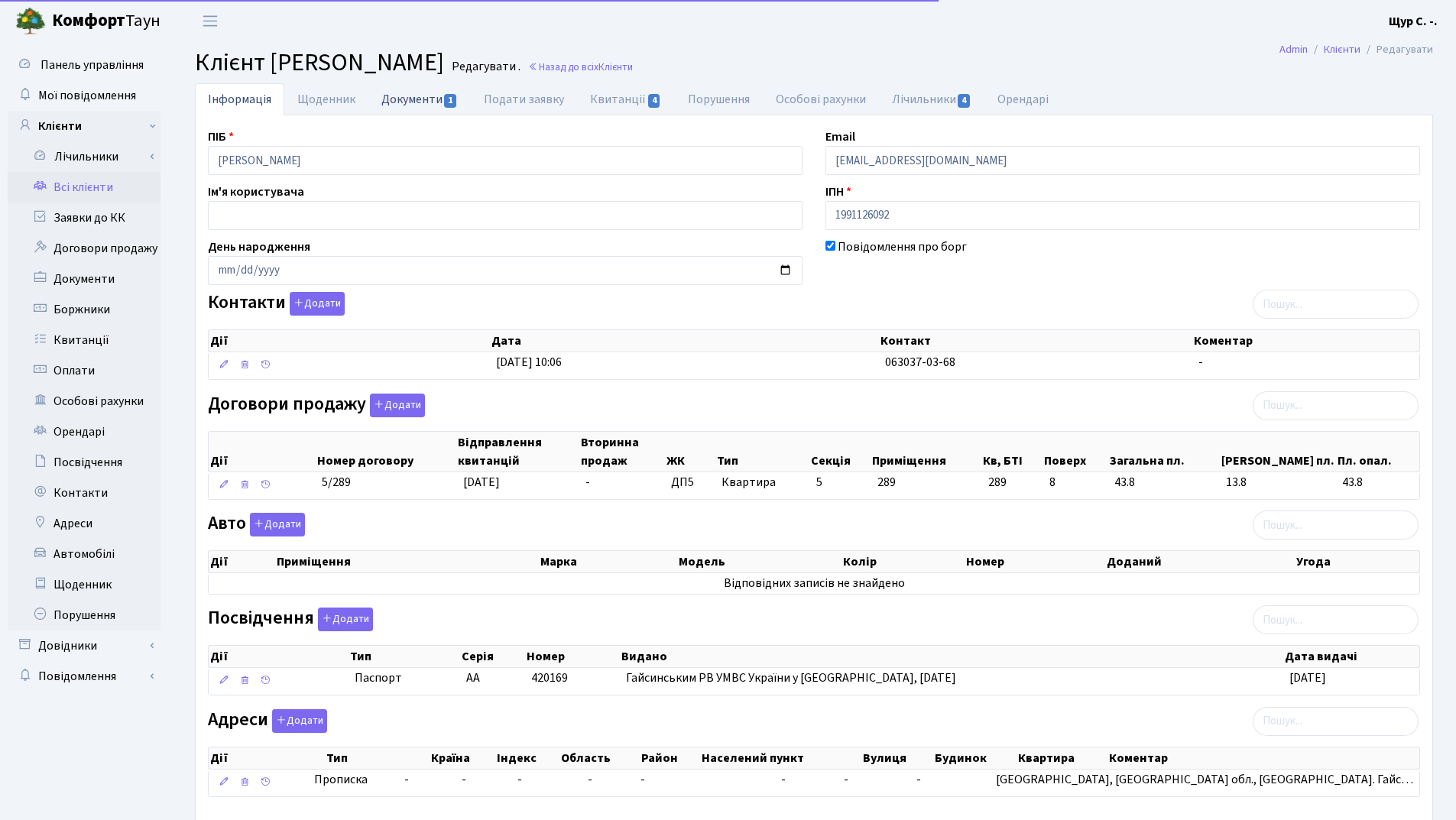
click at [411, 97] on link "Документи 1" at bounding box center [420, 99] width 103 height 31
select select "25"
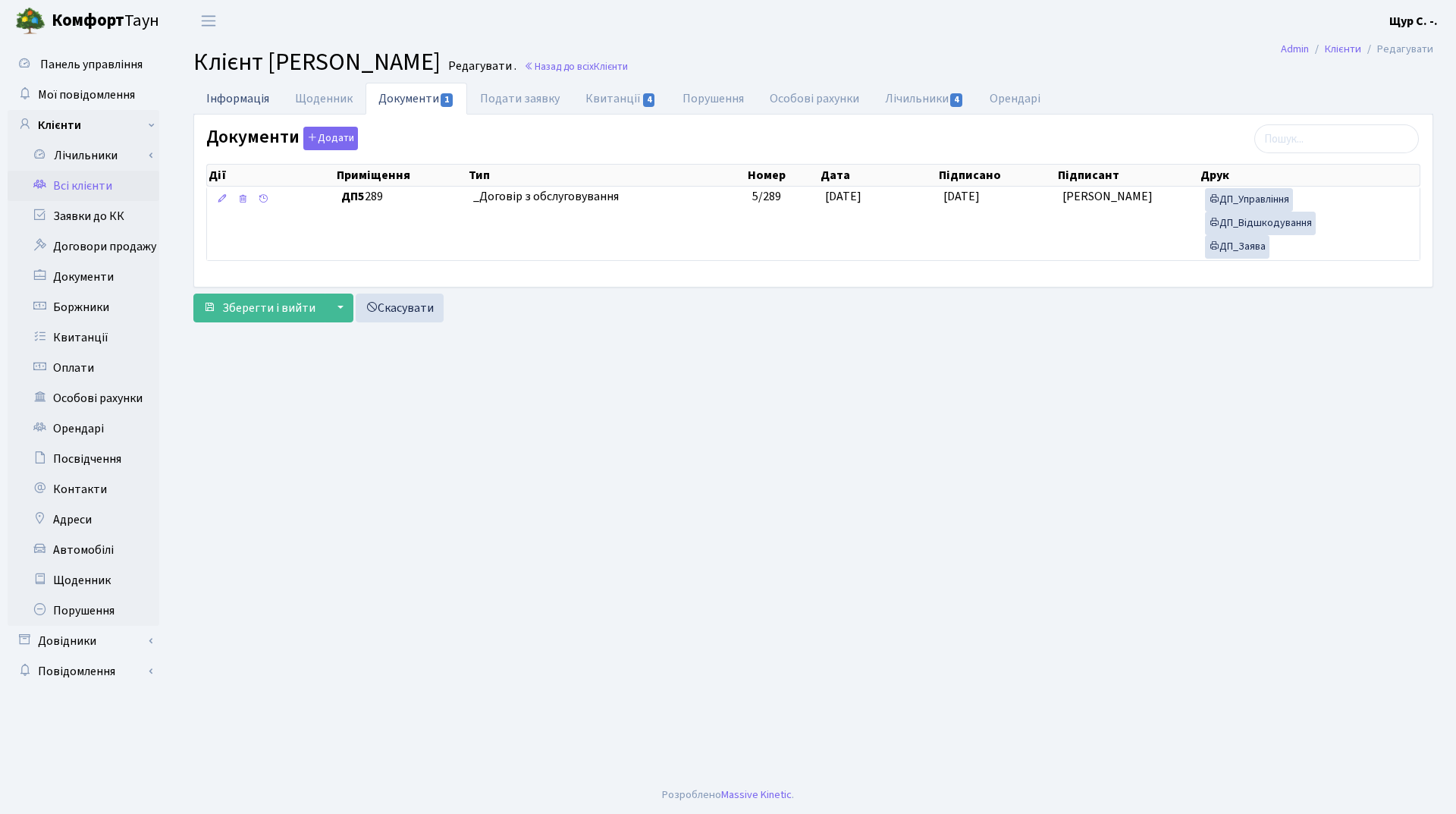
click at [242, 100] on link "Інформація" at bounding box center [238, 98] width 89 height 31
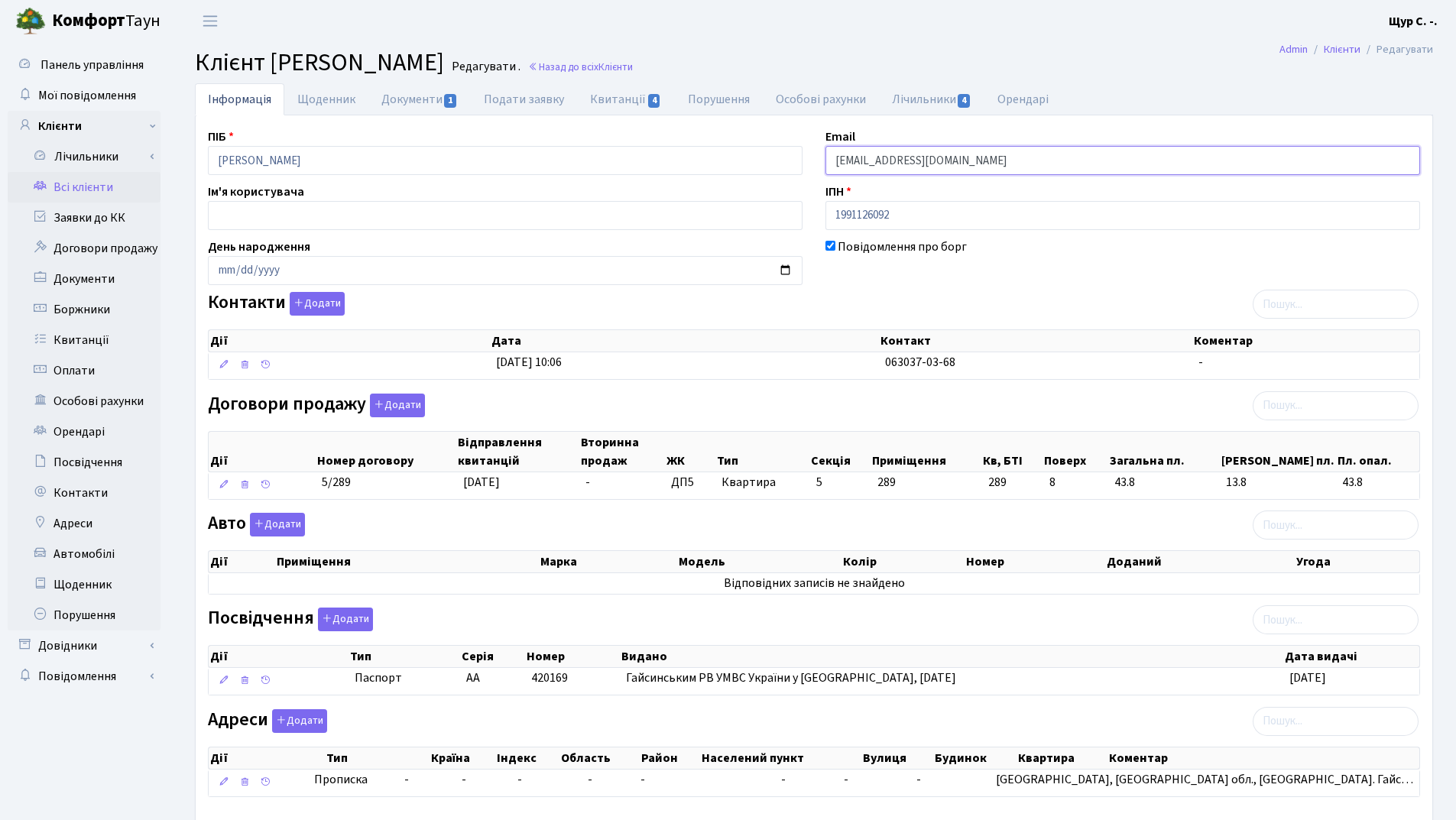
drag, startPoint x: 1014, startPoint y: 164, endPoint x: 789, endPoint y: 154, distance: 225.2
click at [789, 154] on div "ПІБ Шабатін Петро Лукич Email kt45266@comfort-town.com.ua Ім'я користувача ІПН …" at bounding box center [814, 469] width 1235 height 682
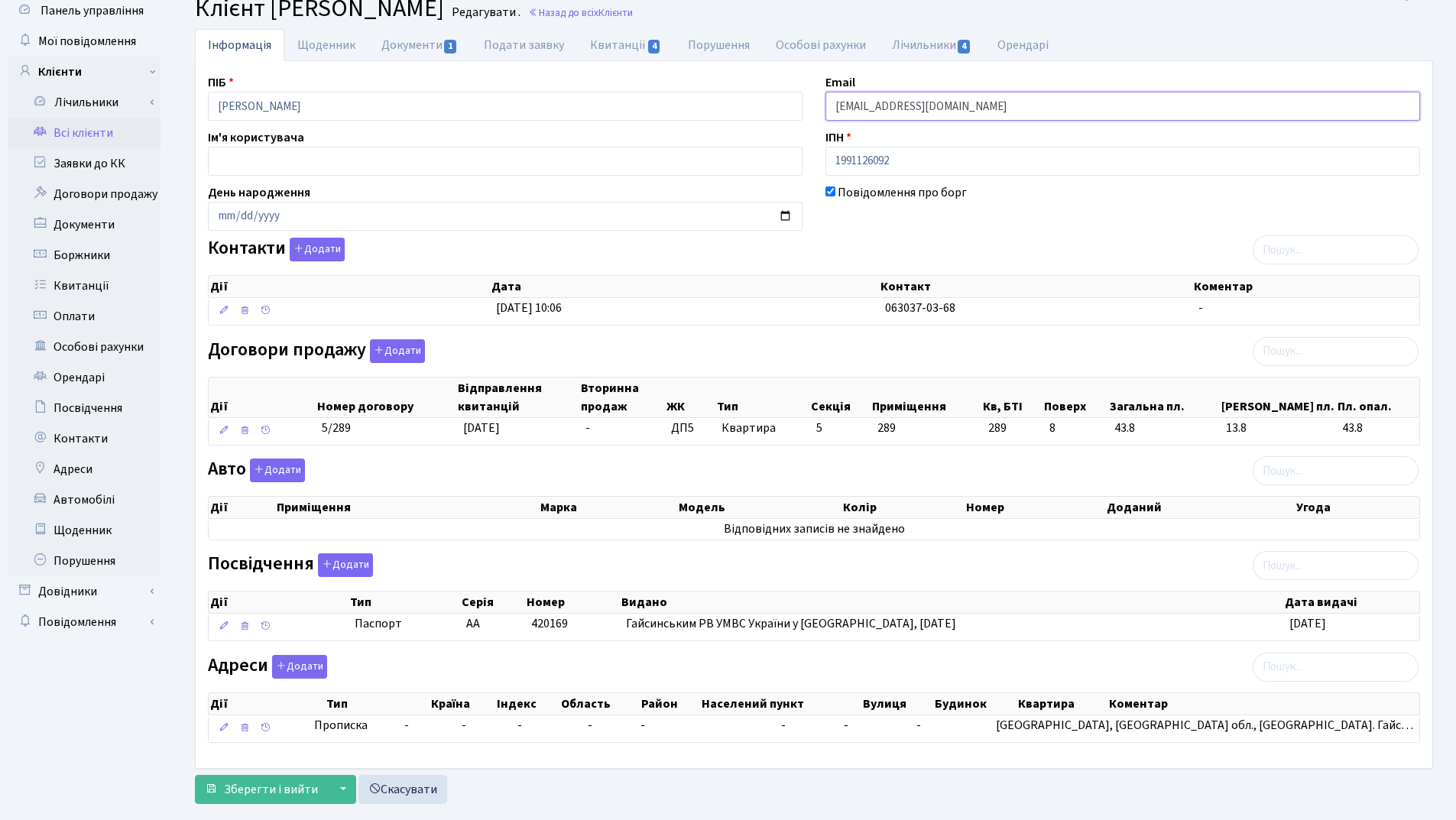
scroll to position [84, 0]
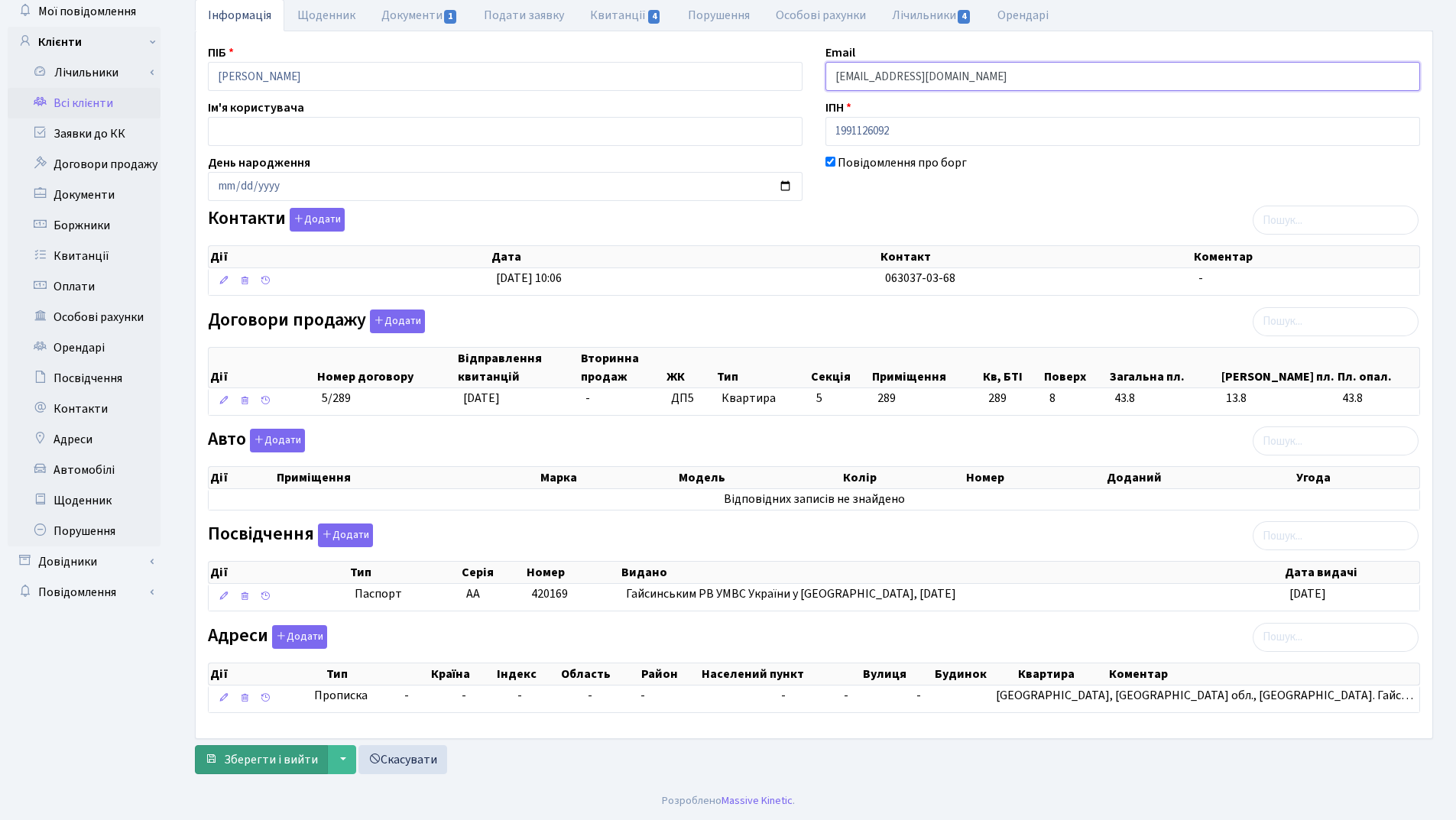
type input "shabaspecnaz@gmail.com"
click at [242, 754] on span "Зберегти і вийти" at bounding box center [271, 759] width 94 height 17
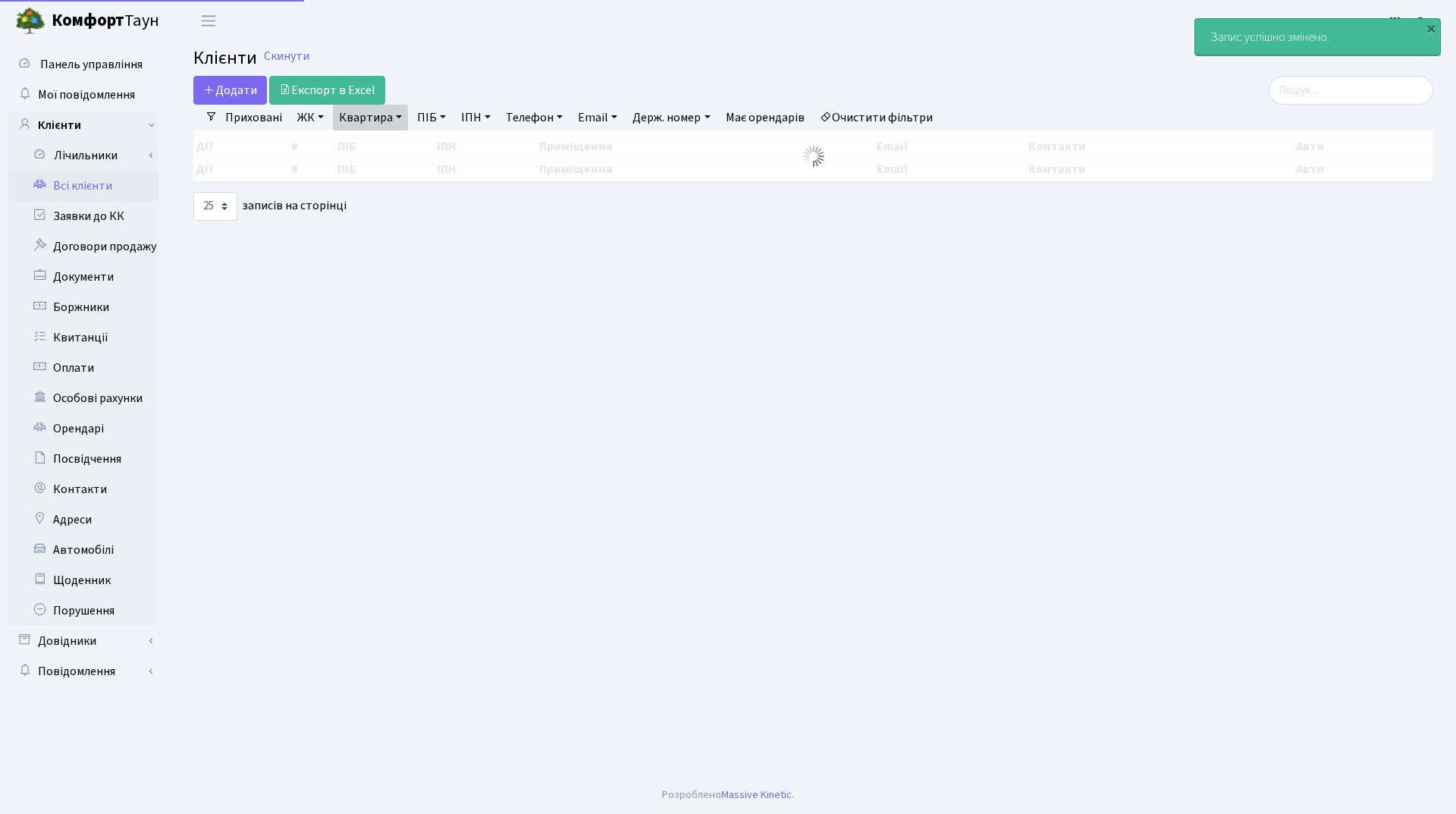
select select "25"
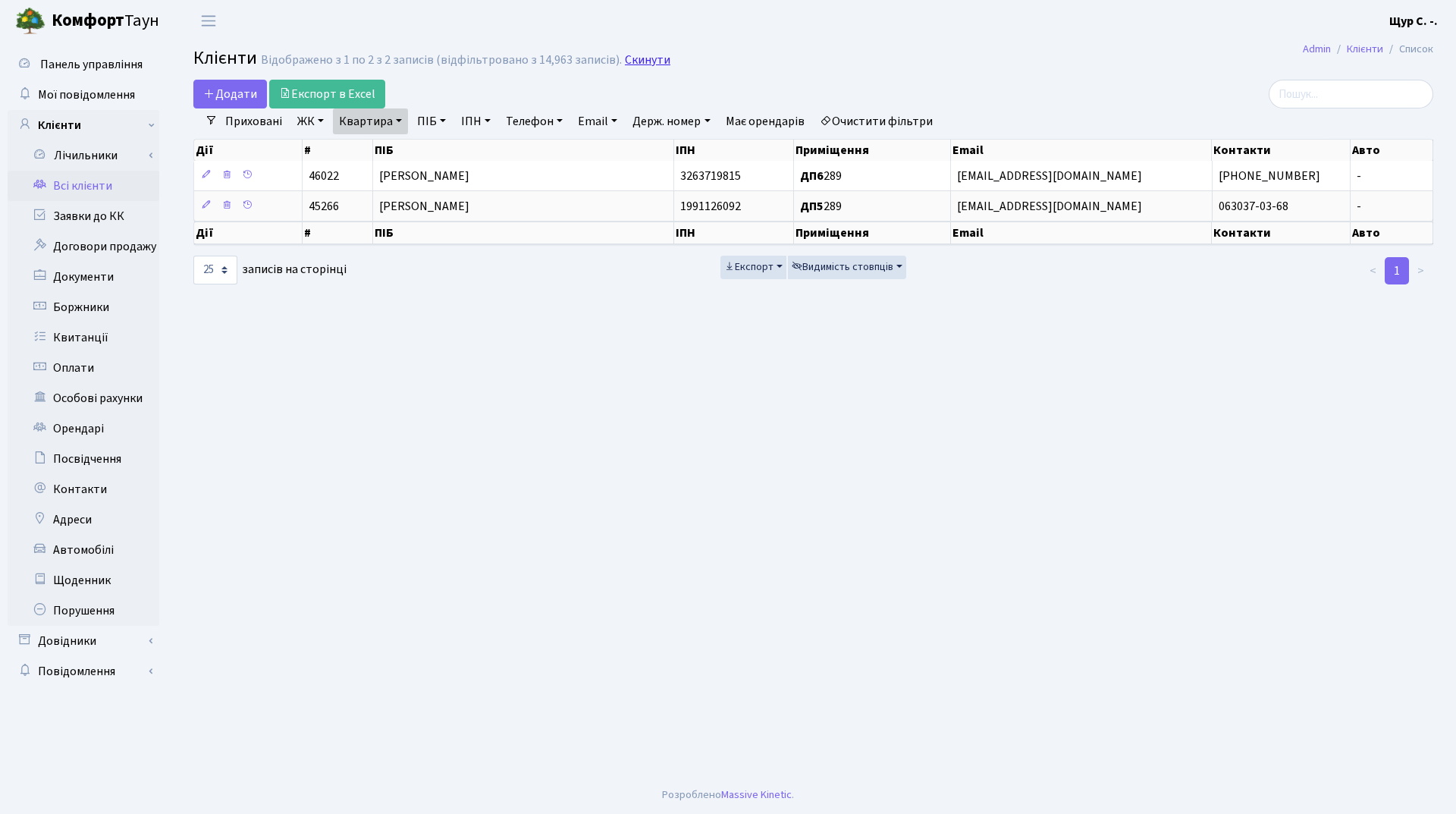
click at [651, 55] on link "Скинути" at bounding box center [648, 61] width 45 height 15
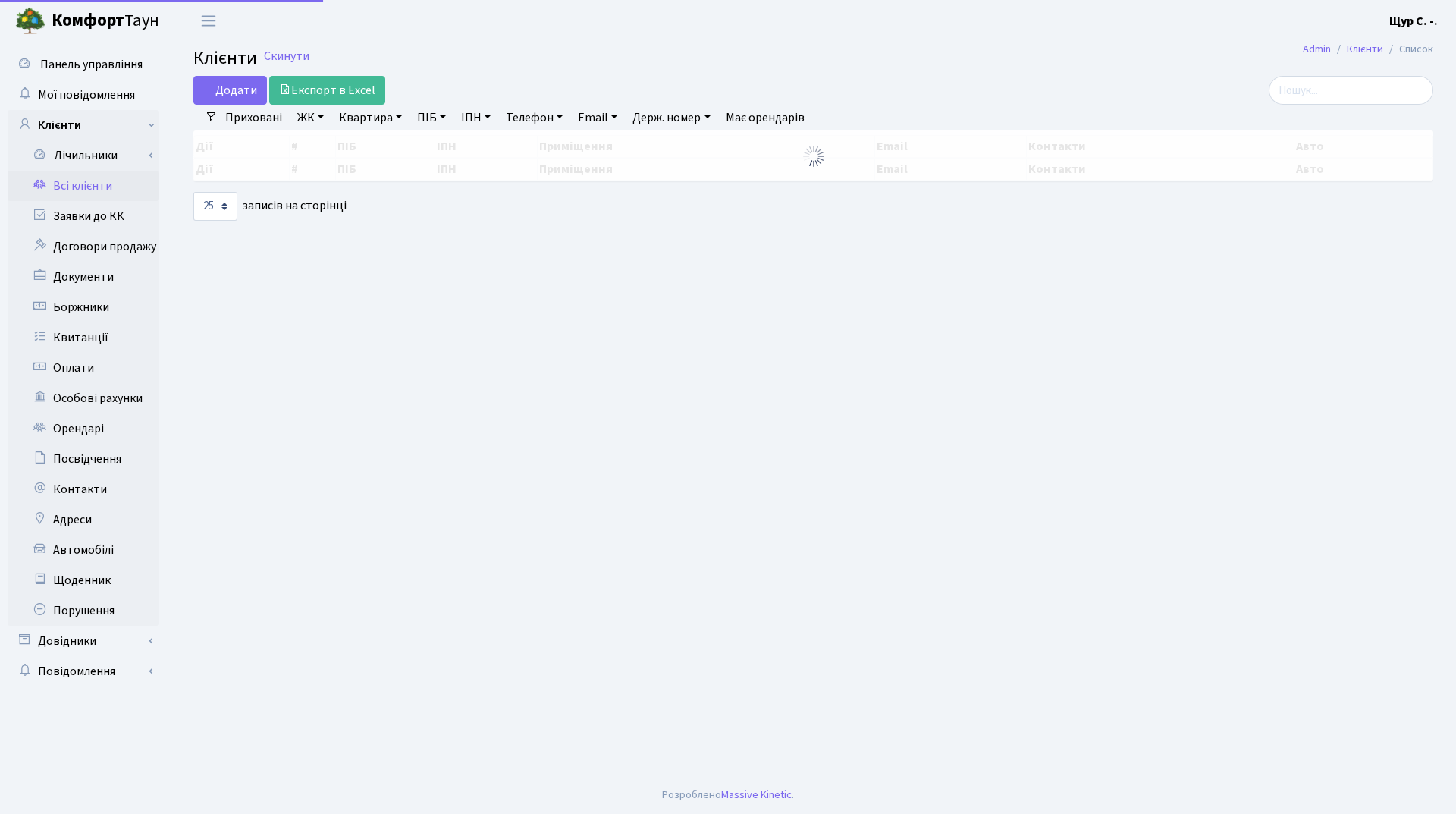
select select "25"
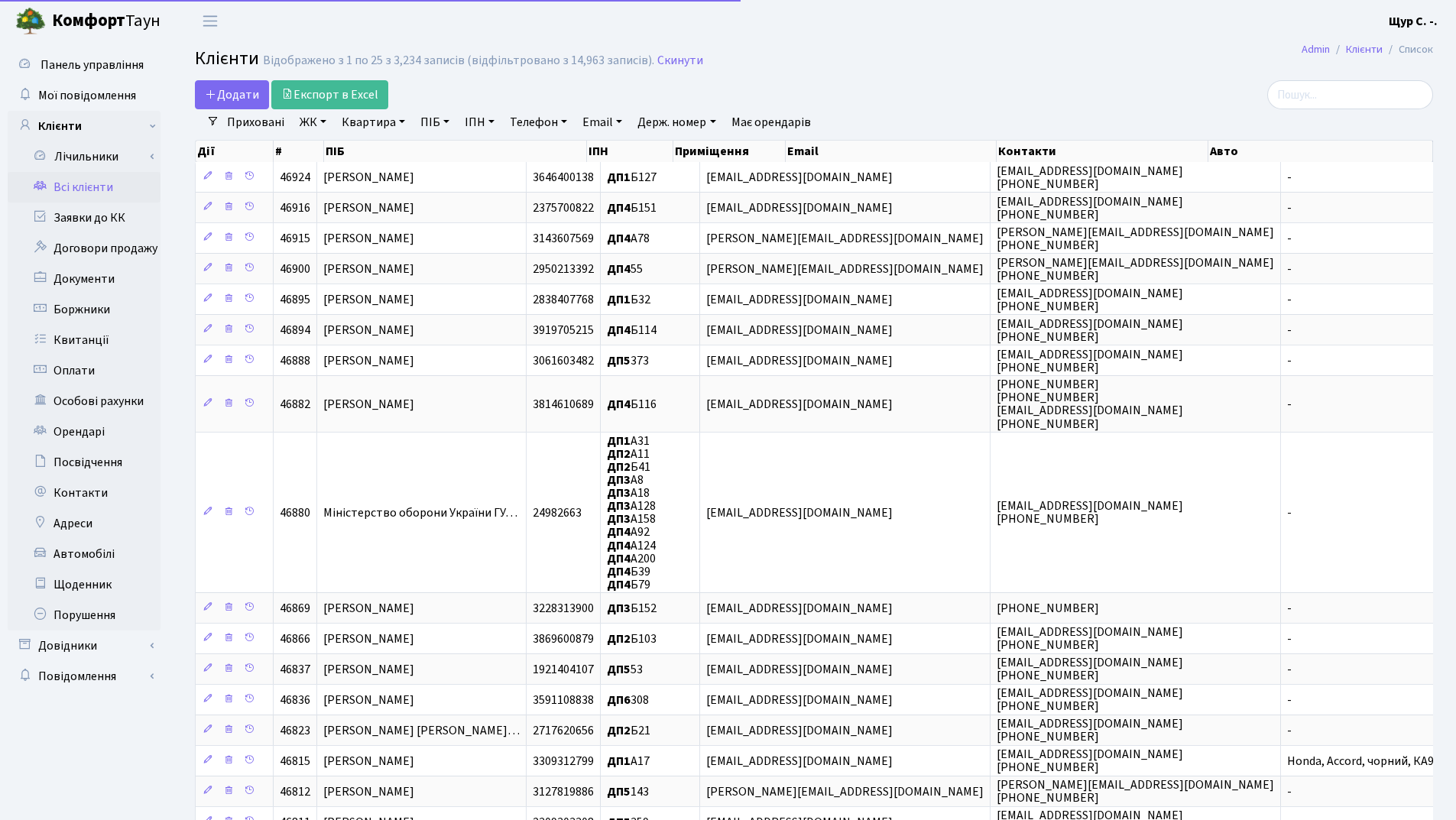
click at [549, 117] on link "Телефон" at bounding box center [538, 122] width 69 height 26
click at [667, 67] on link "Скинути" at bounding box center [680, 61] width 46 height 15
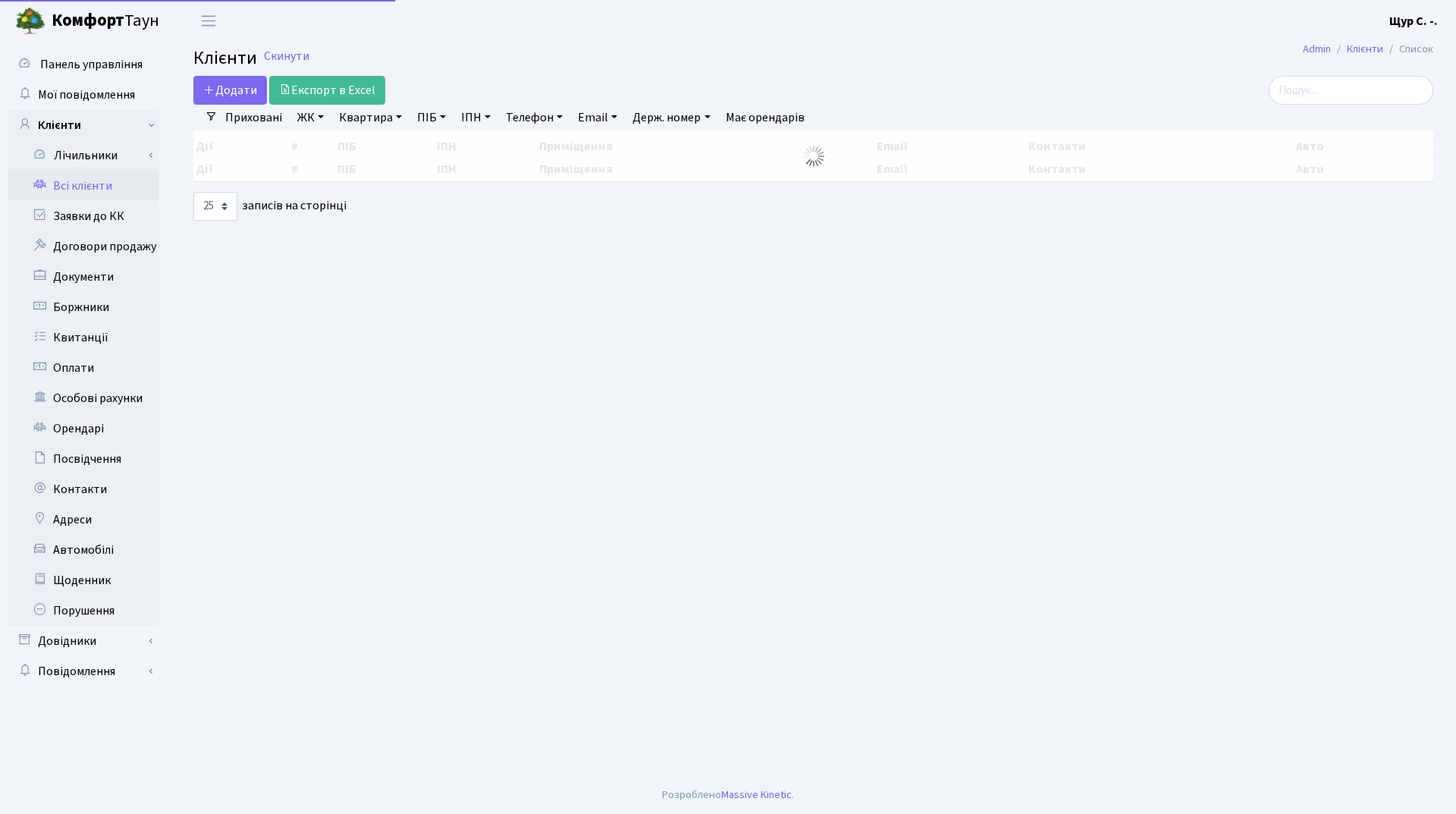
select select "25"
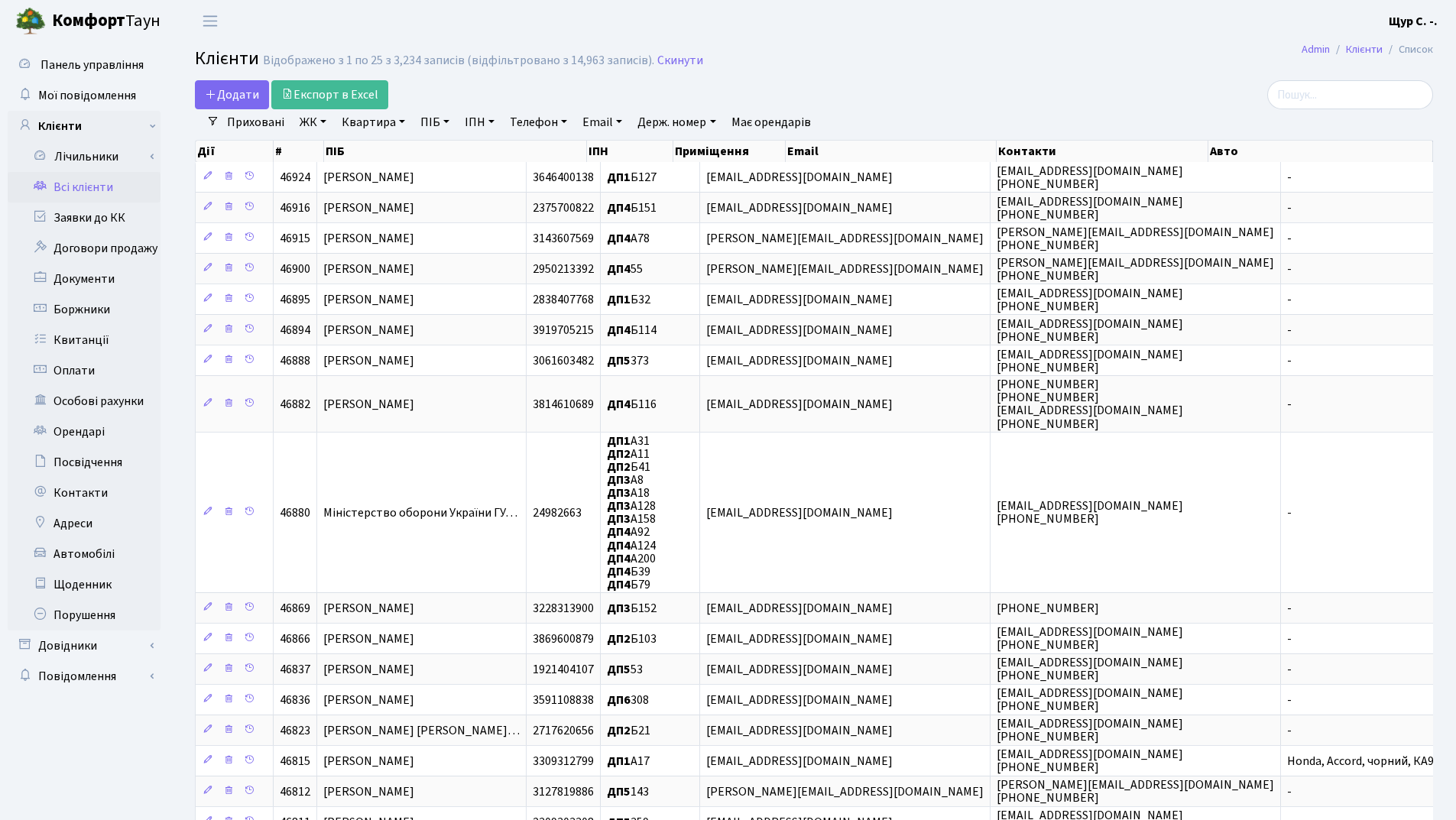
click at [527, 117] on link "Телефон" at bounding box center [538, 122] width 69 height 26
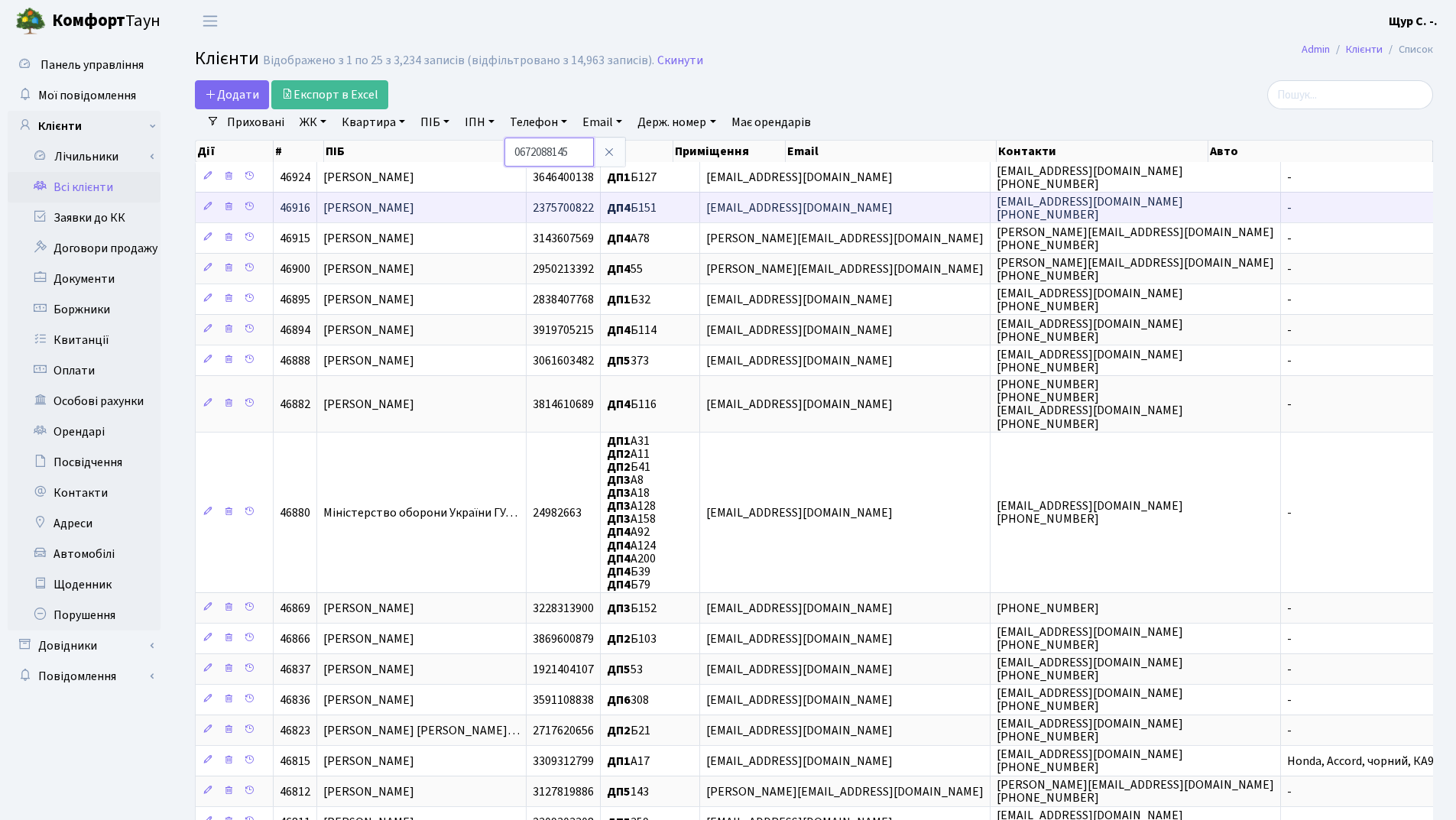
type input "0672088145"
